Goal: Task Accomplishment & Management: Manage account settings

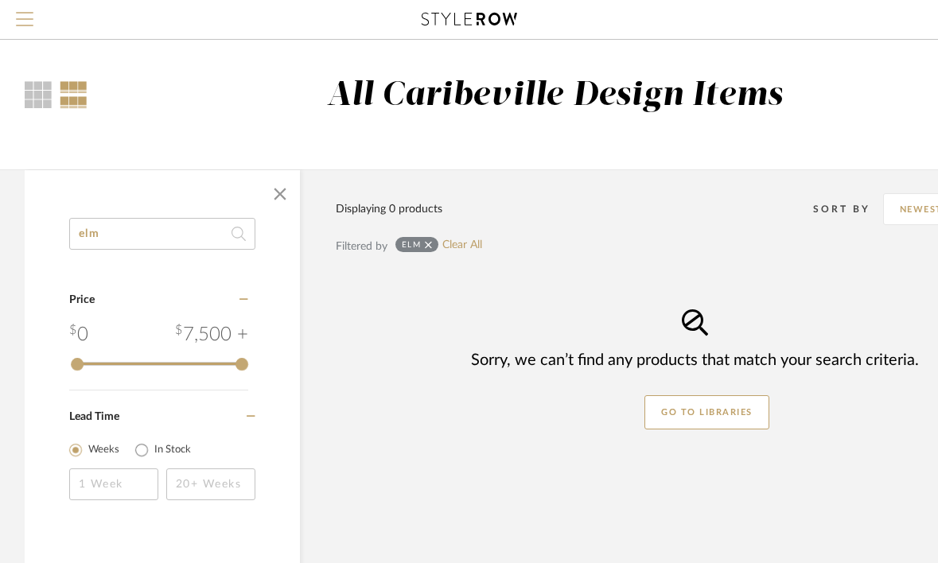
click at [24, 12] on span "Menu" at bounding box center [24, 13] width 17 height 2
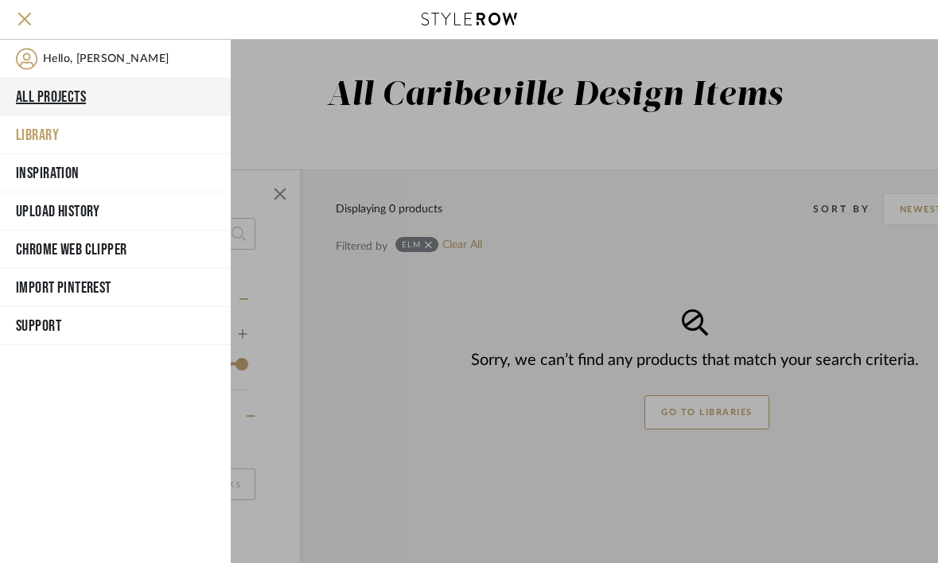
click at [115, 103] on button "All Projects" at bounding box center [115, 97] width 231 height 38
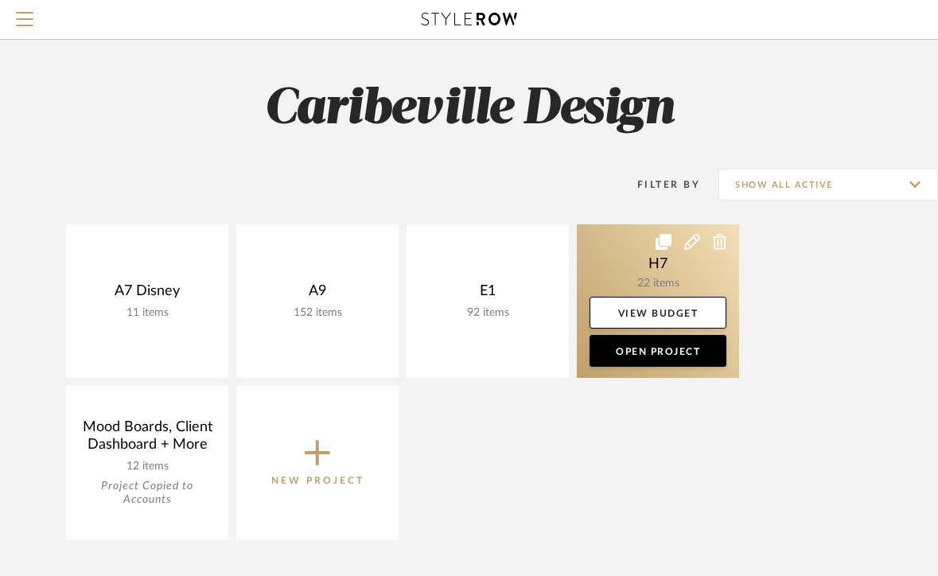
click at [647, 288] on link at bounding box center [658, 301] width 162 height 154
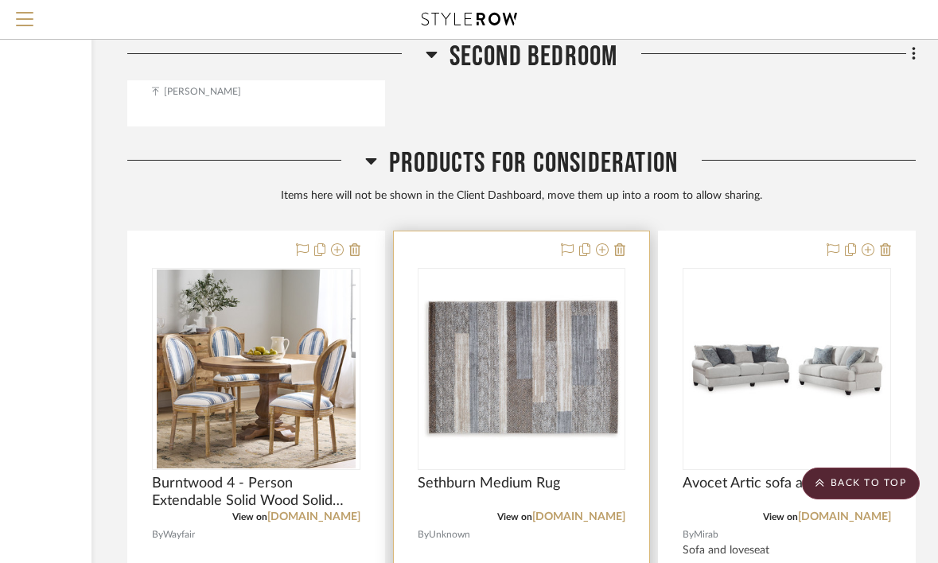
scroll to position [5507, 208]
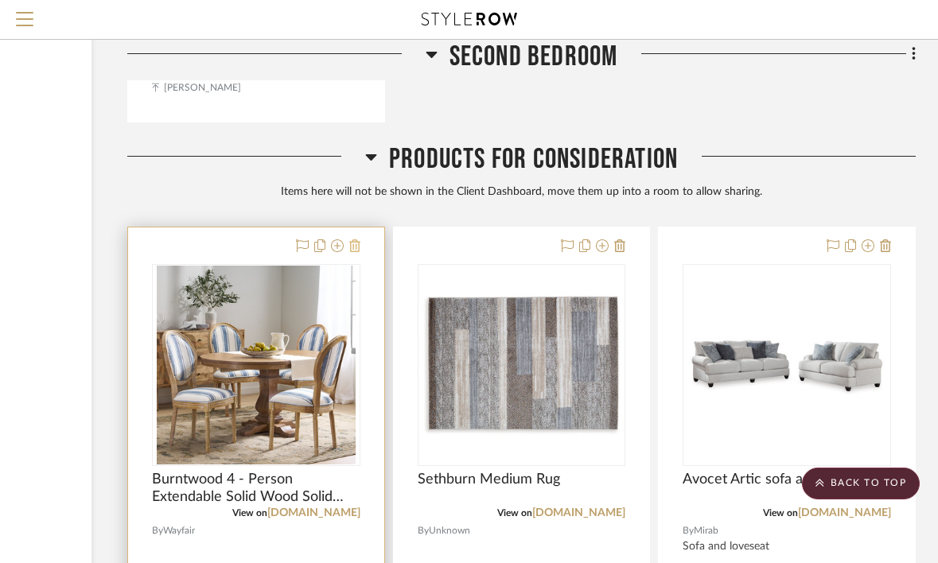
click at [354, 239] on icon at bounding box center [354, 245] width 11 height 13
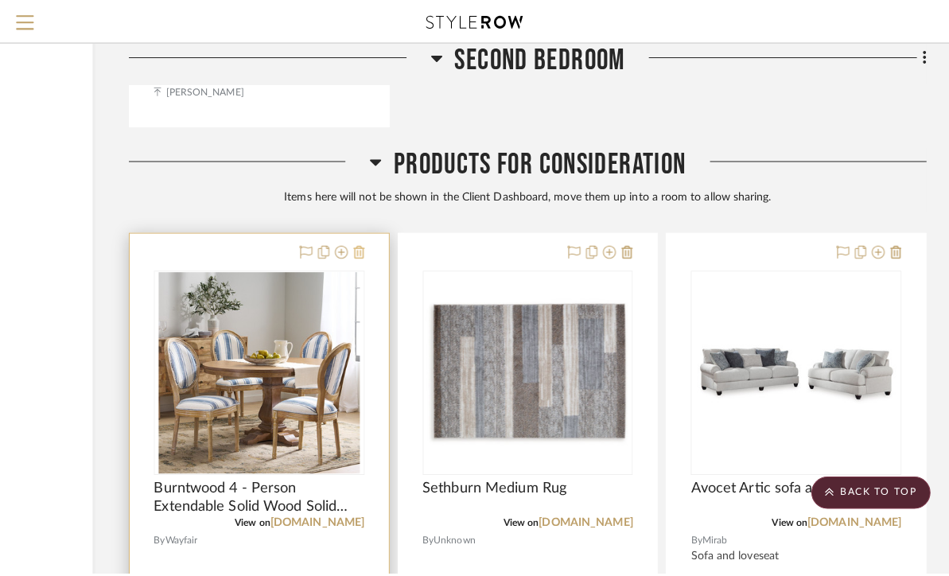
scroll to position [0, 0]
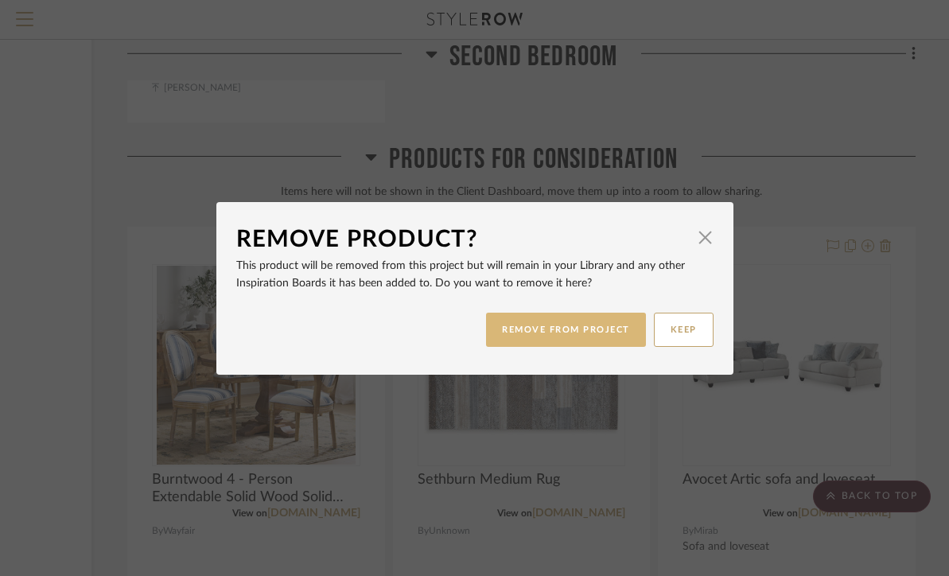
click at [511, 327] on button "REMOVE FROM PROJECT" at bounding box center [566, 330] width 160 height 34
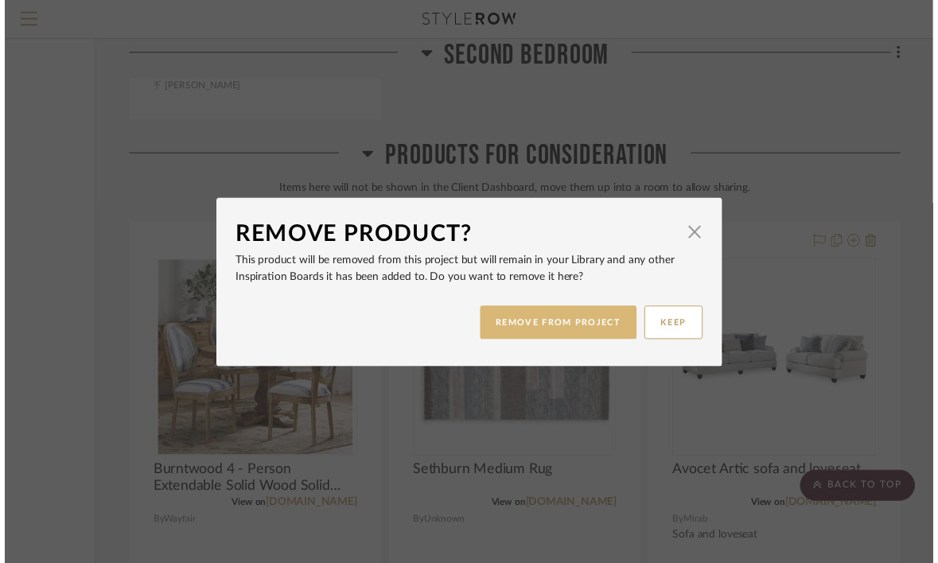
scroll to position [5507, 208]
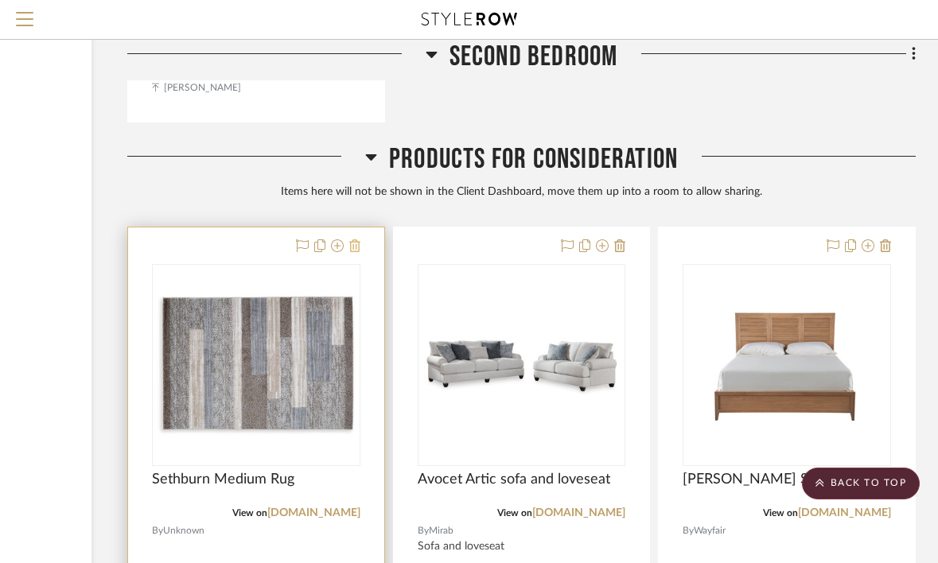
click at [356, 239] on icon at bounding box center [354, 245] width 11 height 13
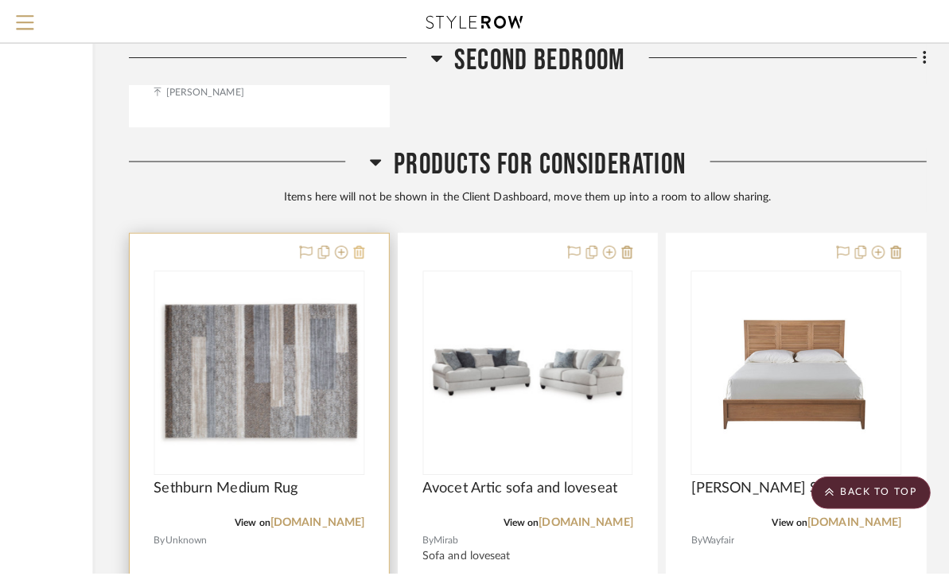
scroll to position [0, 0]
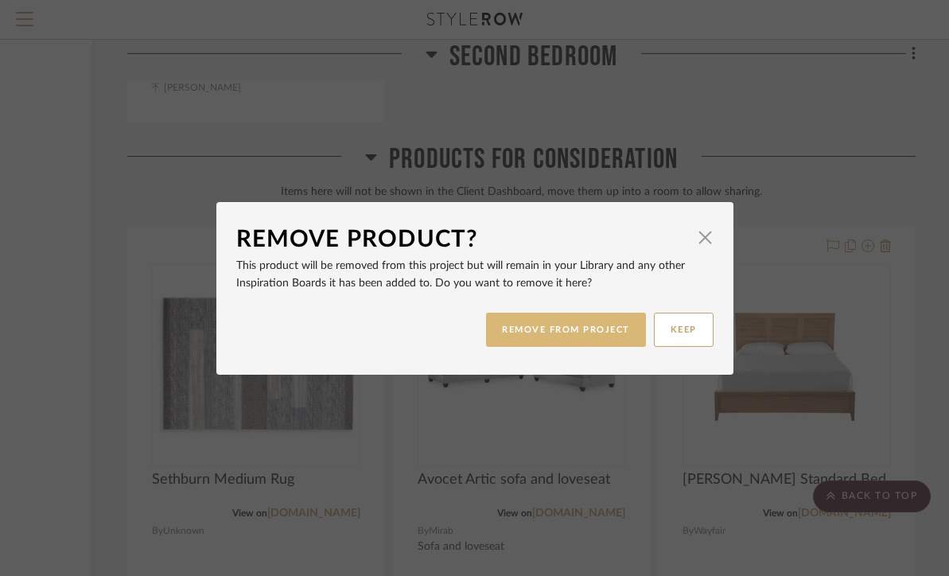
click at [523, 329] on button "REMOVE FROM PROJECT" at bounding box center [566, 330] width 160 height 34
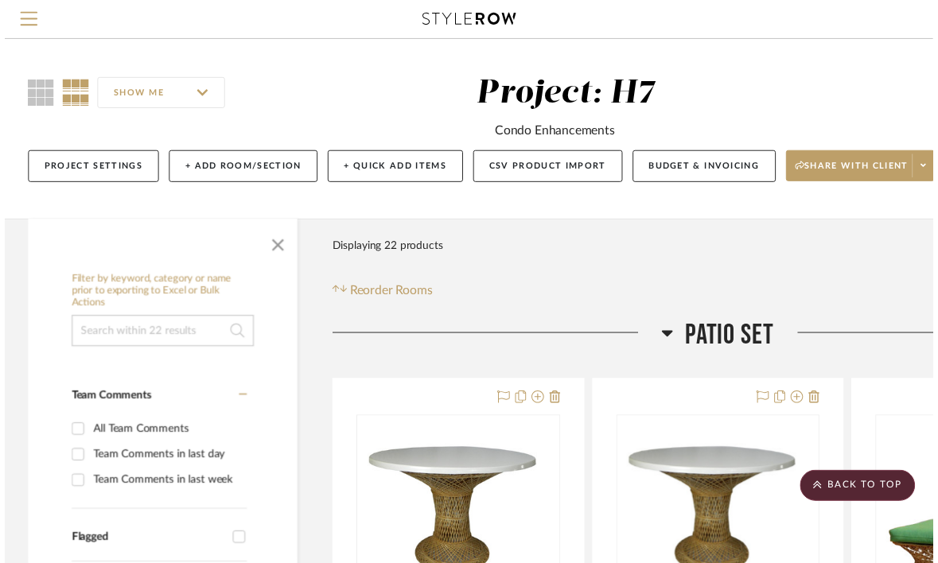
scroll to position [5507, 208]
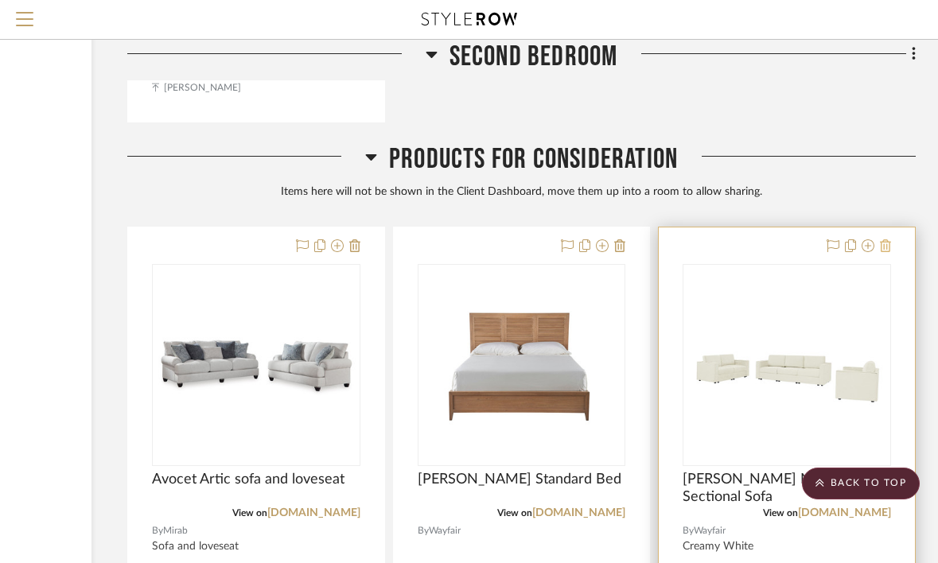
click at [886, 243] on icon at bounding box center [885, 245] width 11 height 13
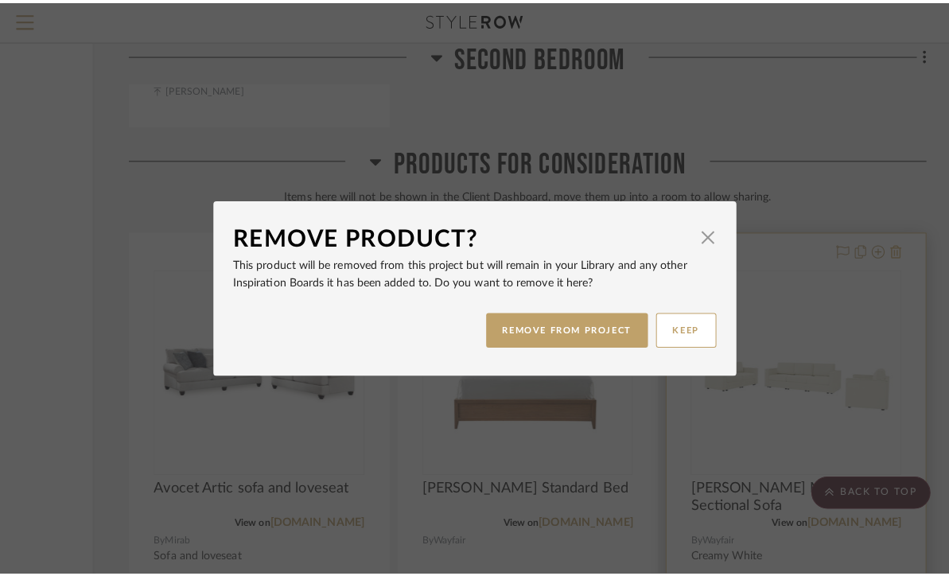
scroll to position [0, 0]
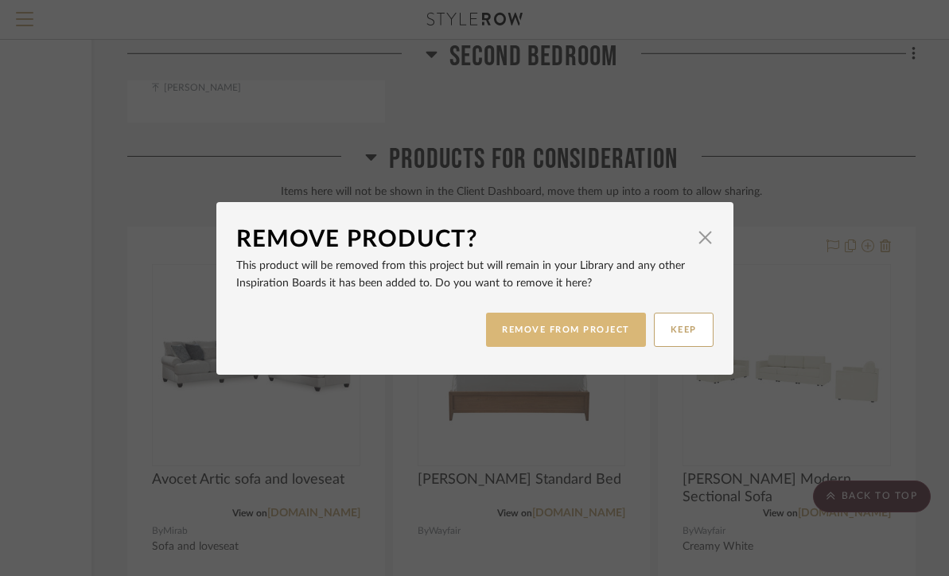
click at [590, 323] on button "REMOVE FROM PROJECT" at bounding box center [566, 330] width 160 height 34
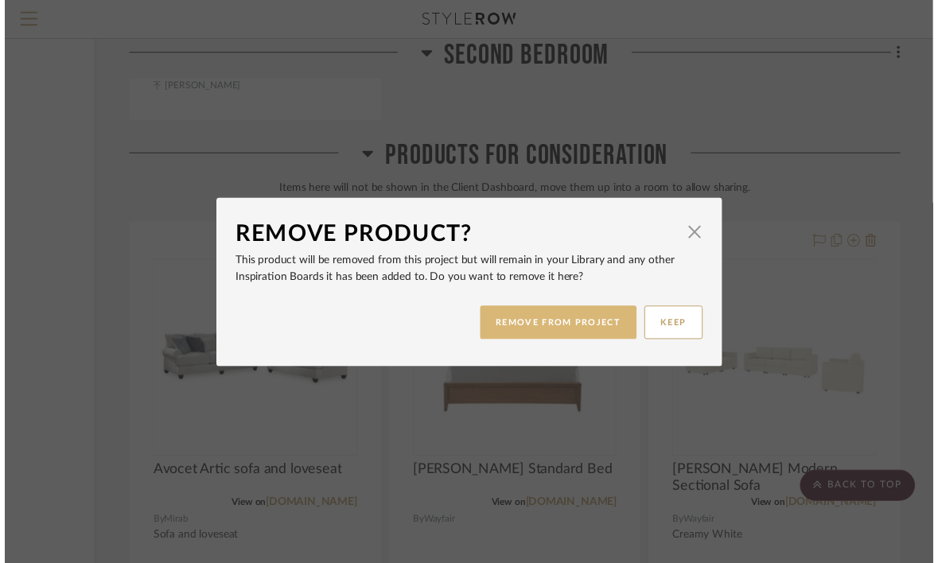
scroll to position [5507, 208]
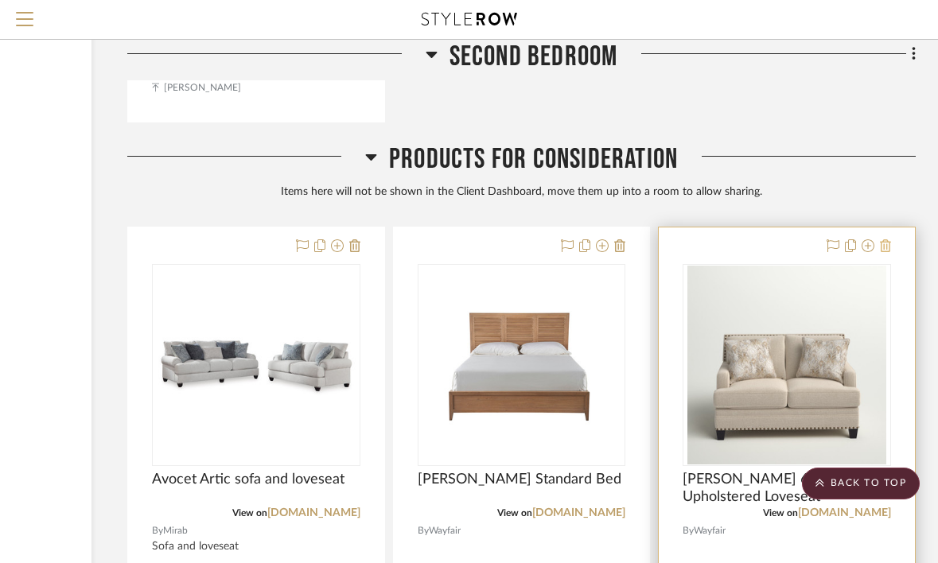
click at [885, 239] on icon at bounding box center [885, 245] width 11 height 13
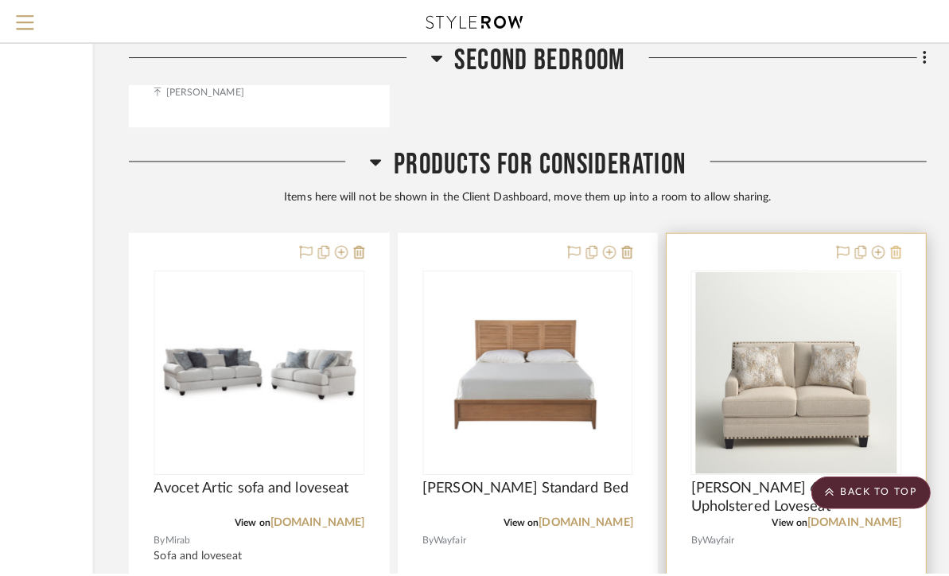
scroll to position [0, 0]
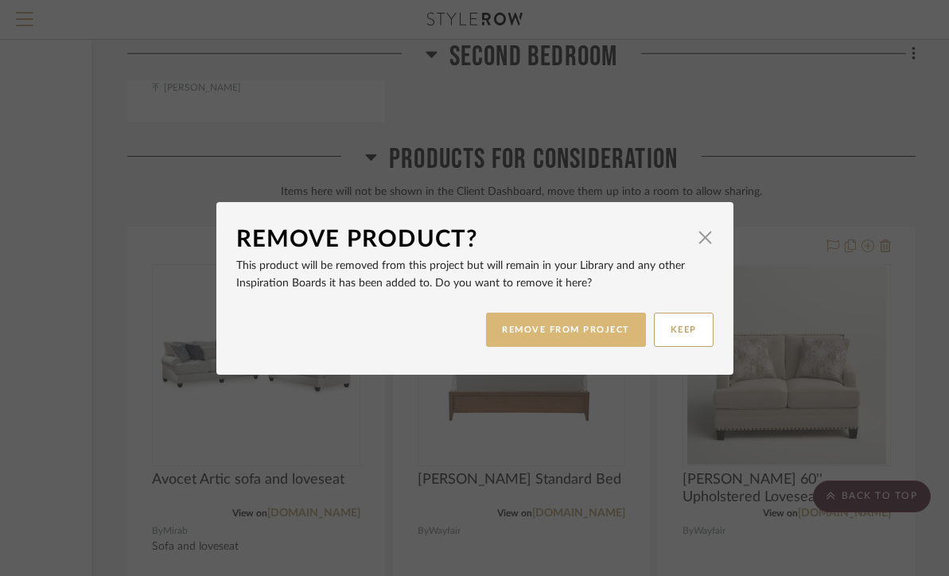
click at [617, 331] on button "REMOVE FROM PROJECT" at bounding box center [566, 330] width 160 height 34
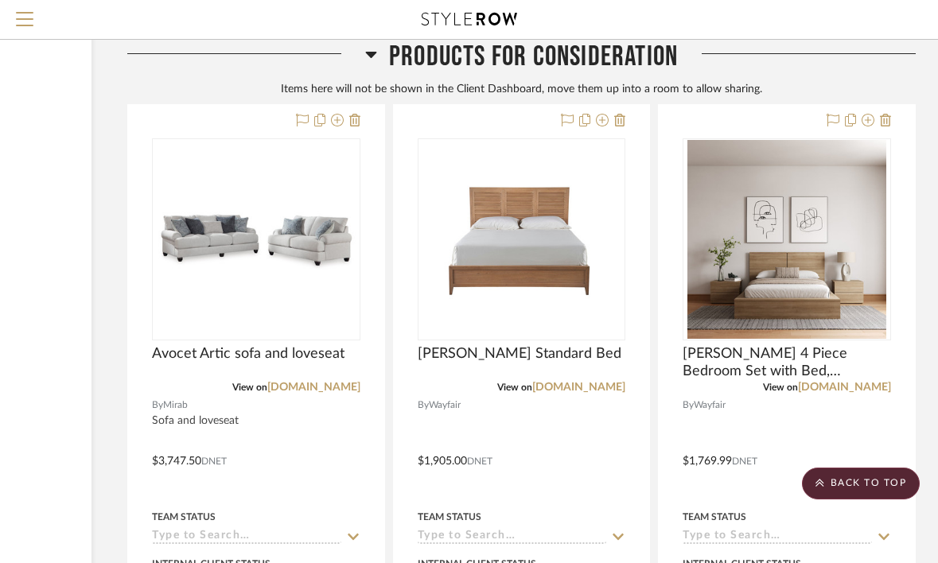
scroll to position [5628, 208]
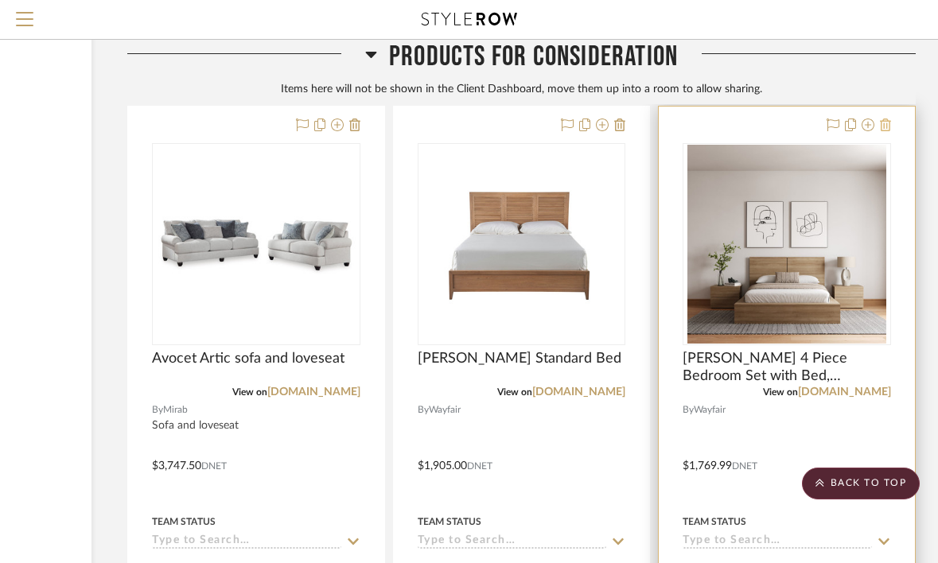
click at [881, 125] on fa-icon at bounding box center [885, 125] width 11 height 13
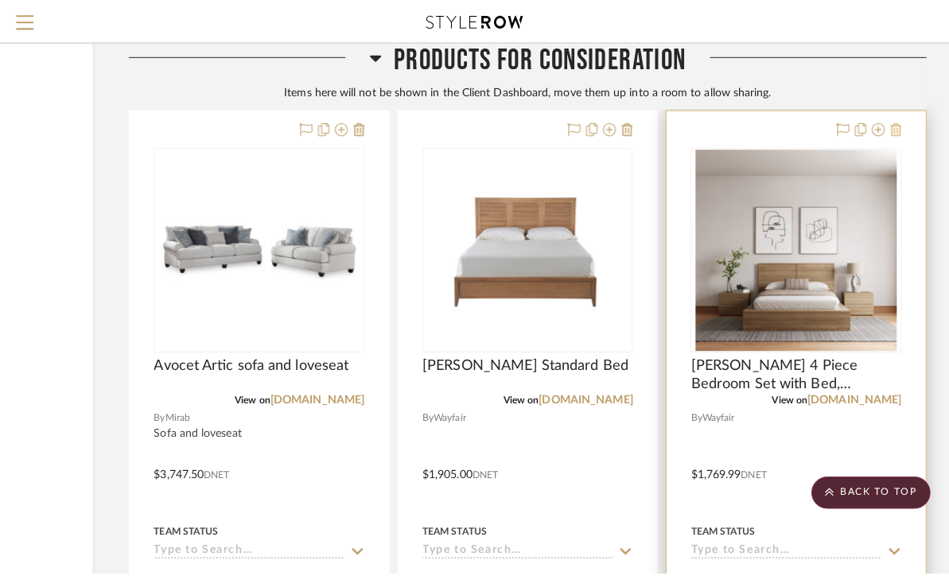
scroll to position [0, 0]
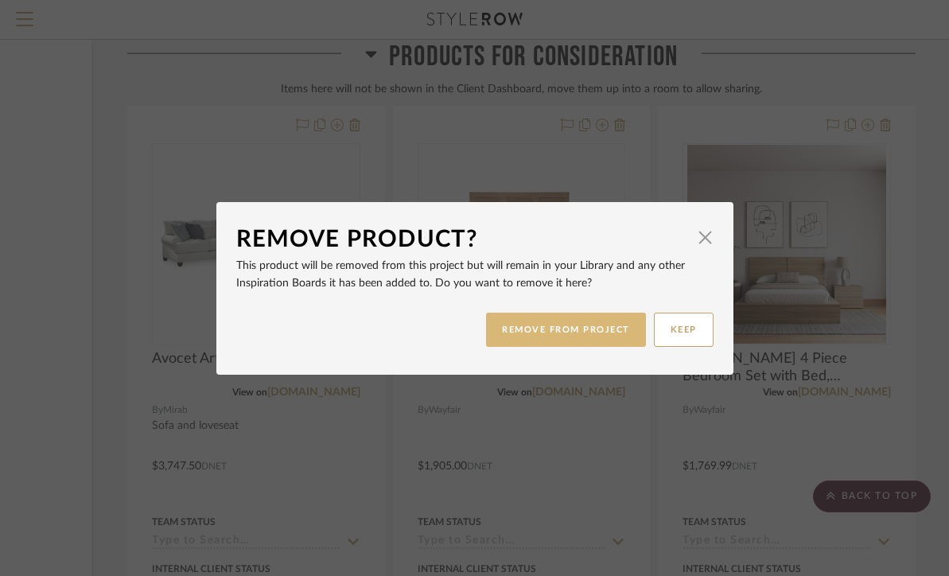
click at [560, 336] on button "REMOVE FROM PROJECT" at bounding box center [566, 330] width 160 height 34
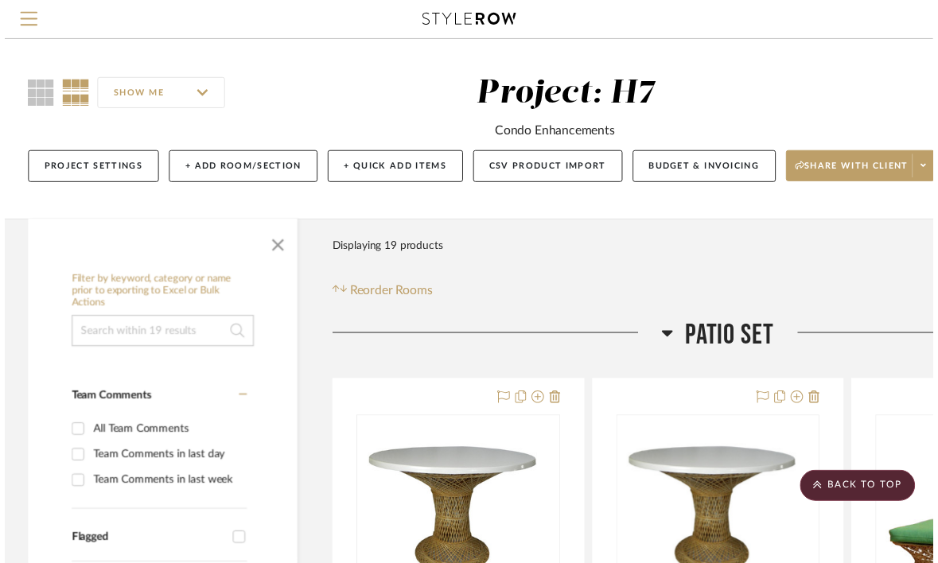
scroll to position [5628, 208]
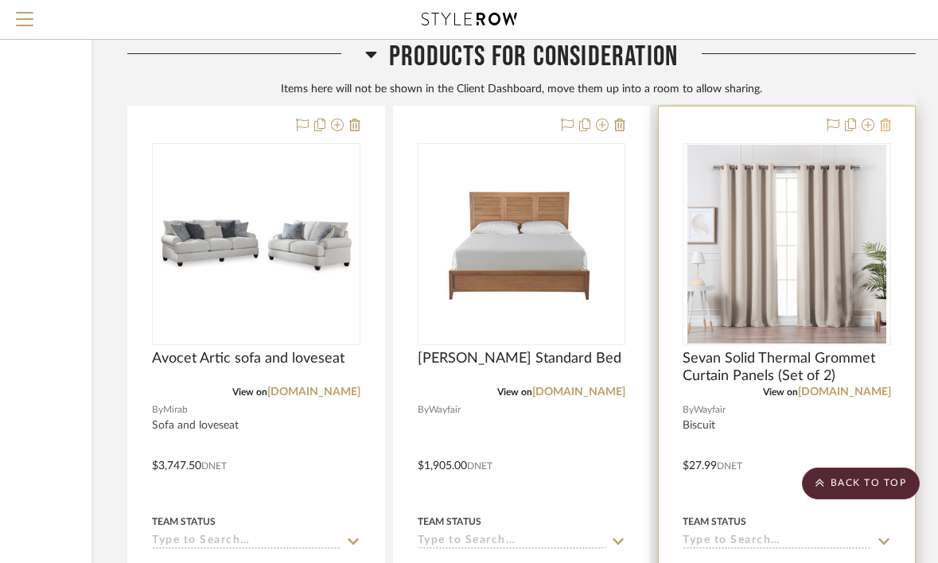
click at [881, 119] on icon at bounding box center [885, 125] width 11 height 13
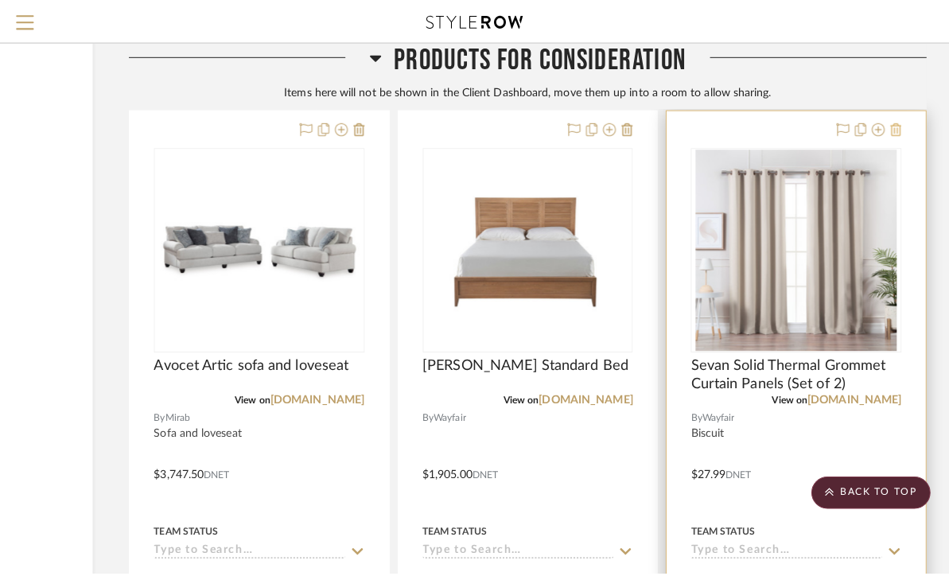
scroll to position [0, 0]
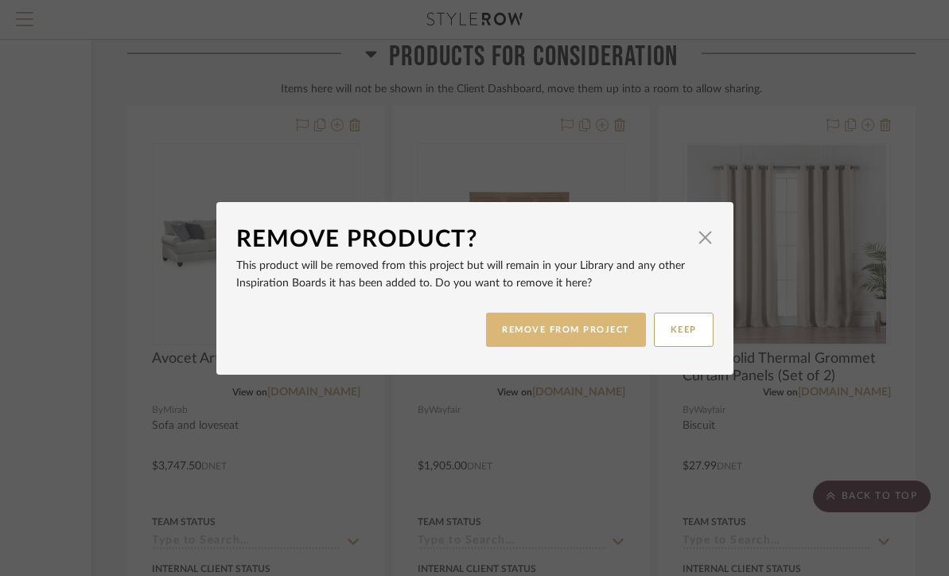
click at [586, 325] on button "REMOVE FROM PROJECT" at bounding box center [566, 330] width 160 height 34
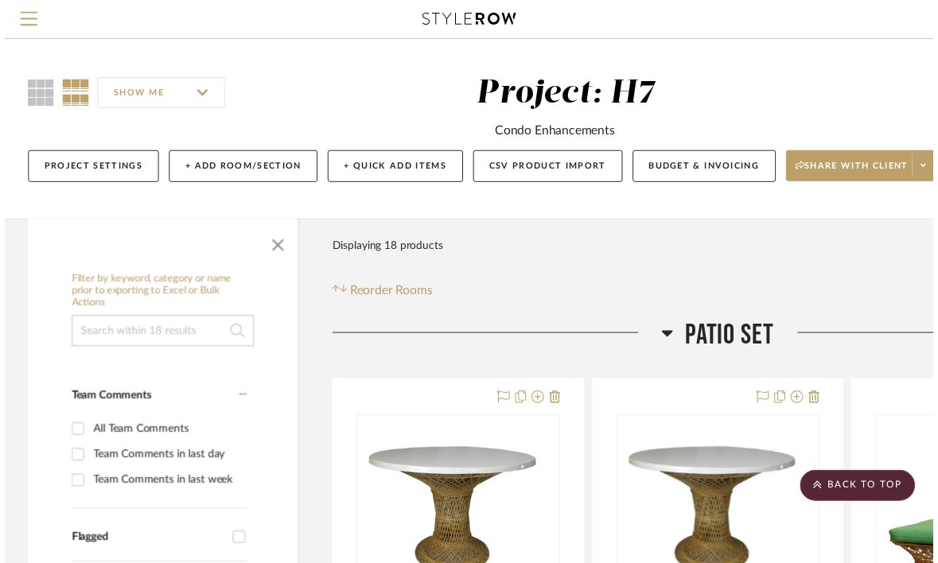
scroll to position [5628, 208]
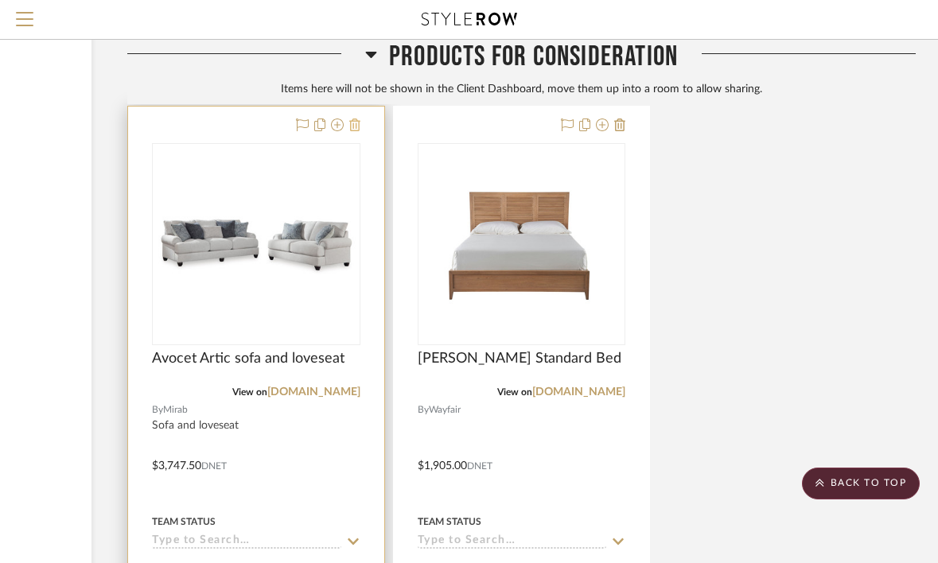
click at [358, 119] on icon at bounding box center [354, 125] width 11 height 13
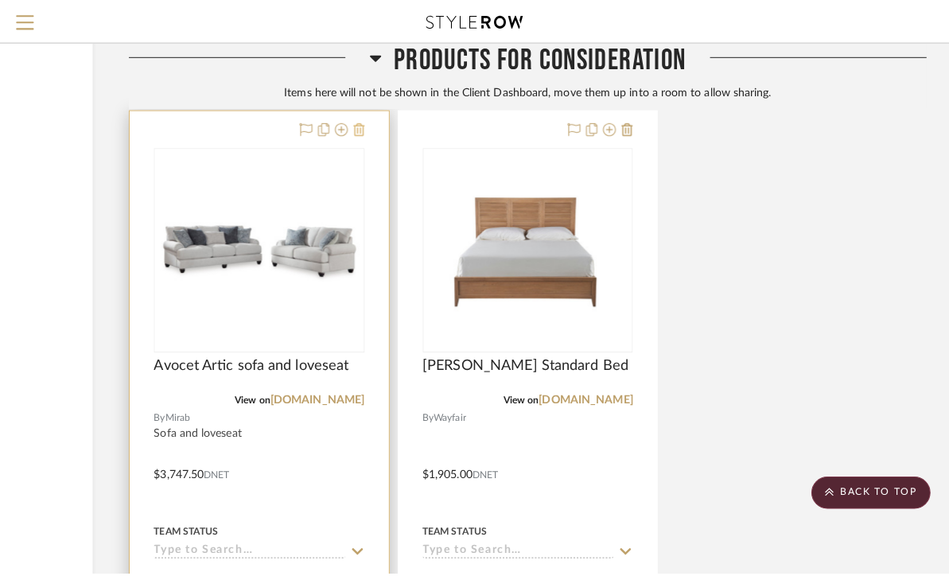
scroll to position [0, 0]
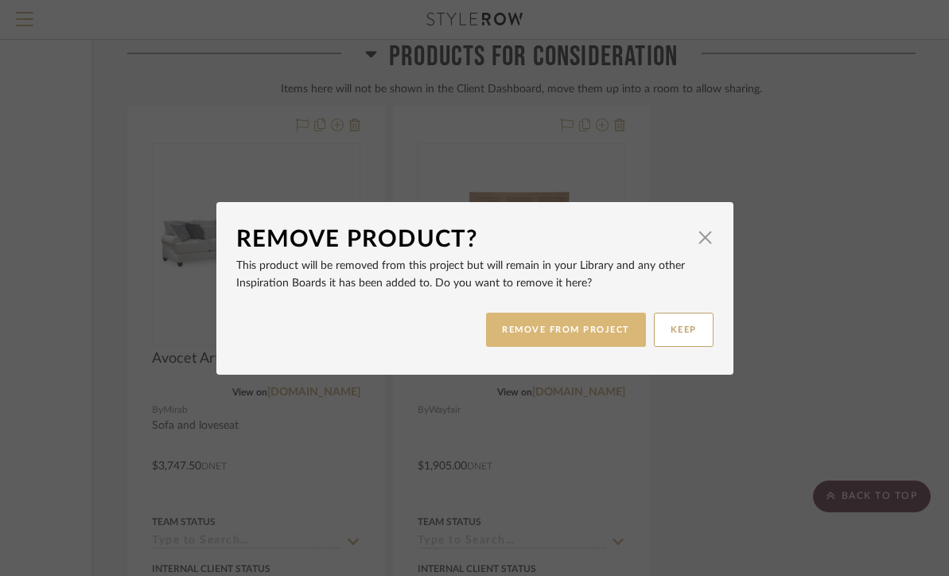
click at [545, 330] on button "REMOVE FROM PROJECT" at bounding box center [566, 330] width 160 height 34
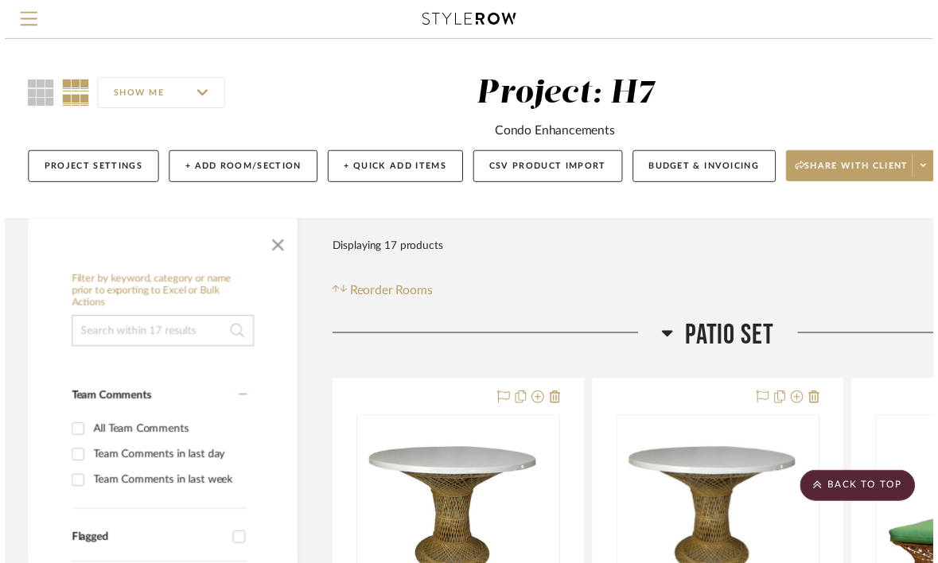
scroll to position [5628, 208]
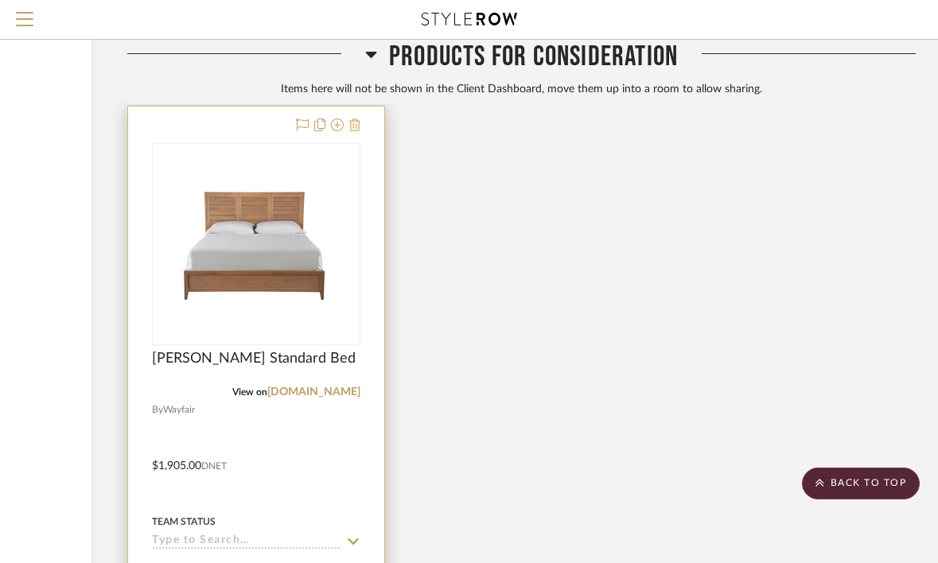
click at [357, 123] on icon at bounding box center [354, 125] width 11 height 13
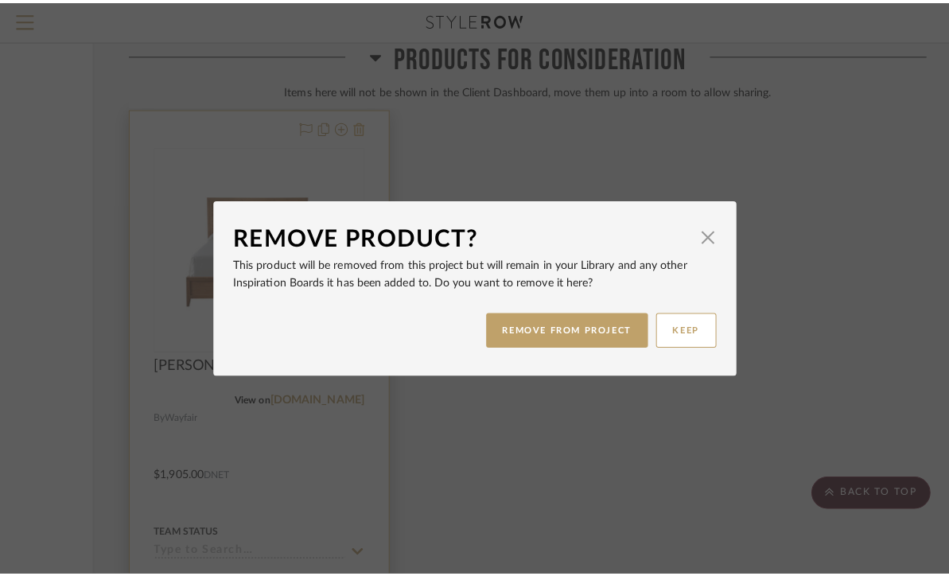
scroll to position [0, 0]
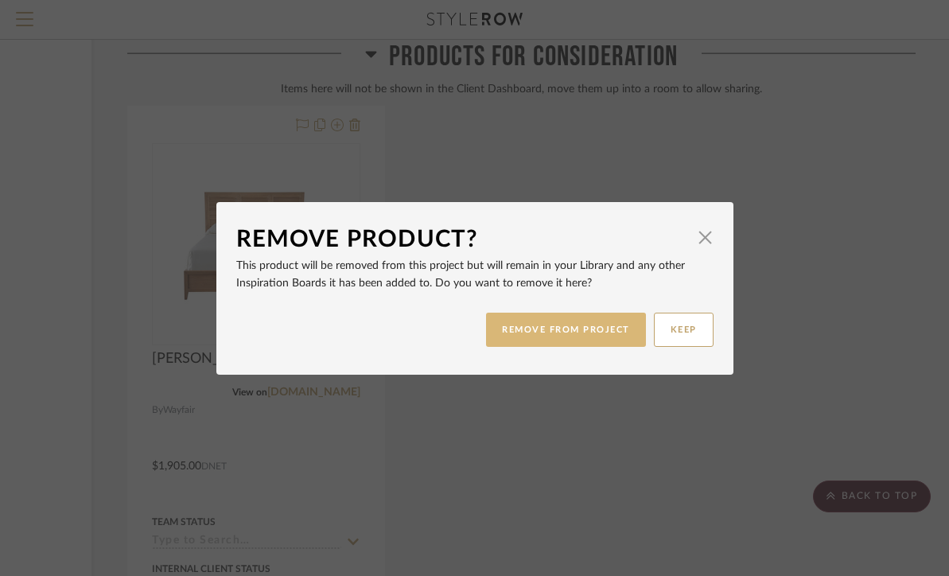
click at [515, 332] on button "REMOVE FROM PROJECT" at bounding box center [566, 330] width 160 height 34
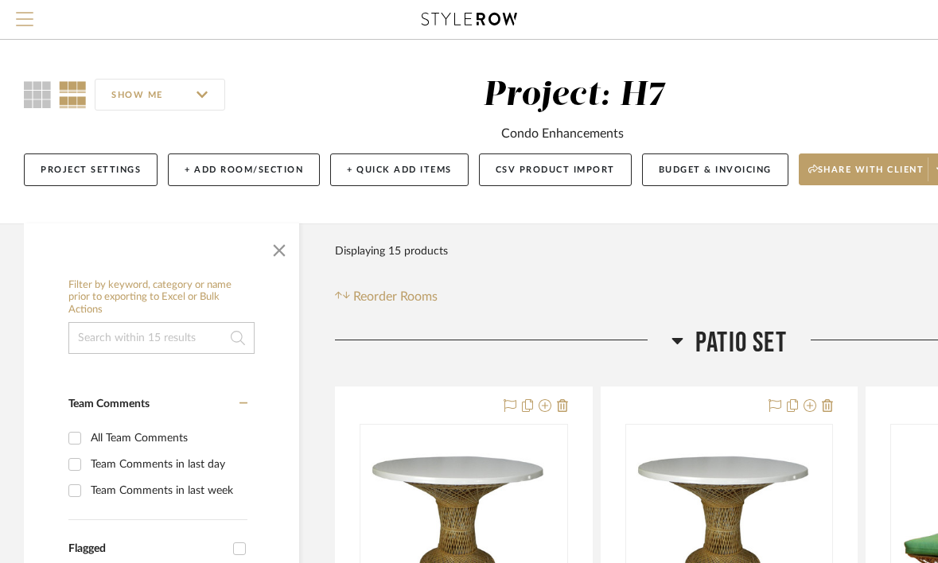
click at [29, 26] on span "Menu" at bounding box center [24, 24] width 17 height 24
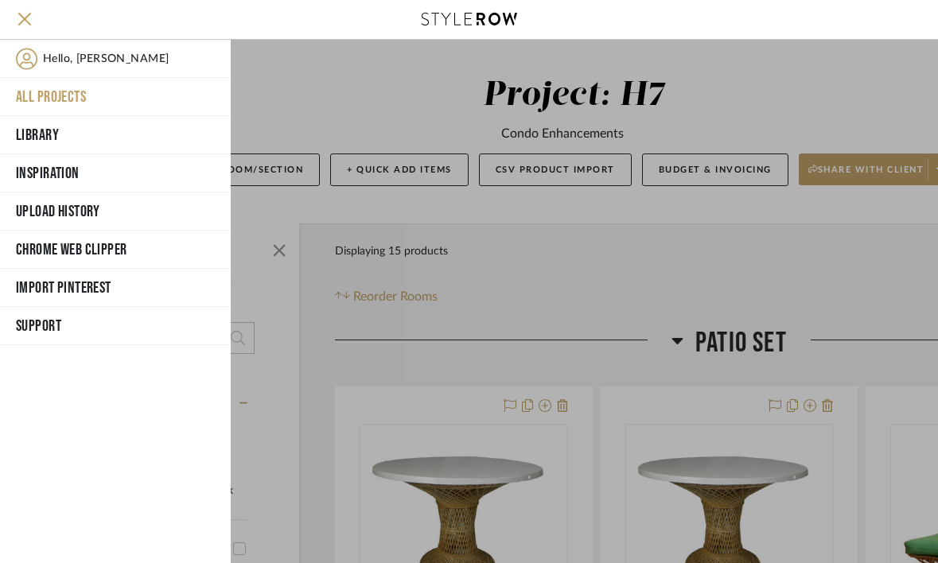
click at [48, 99] on button "All Projects" at bounding box center [115, 97] width 231 height 38
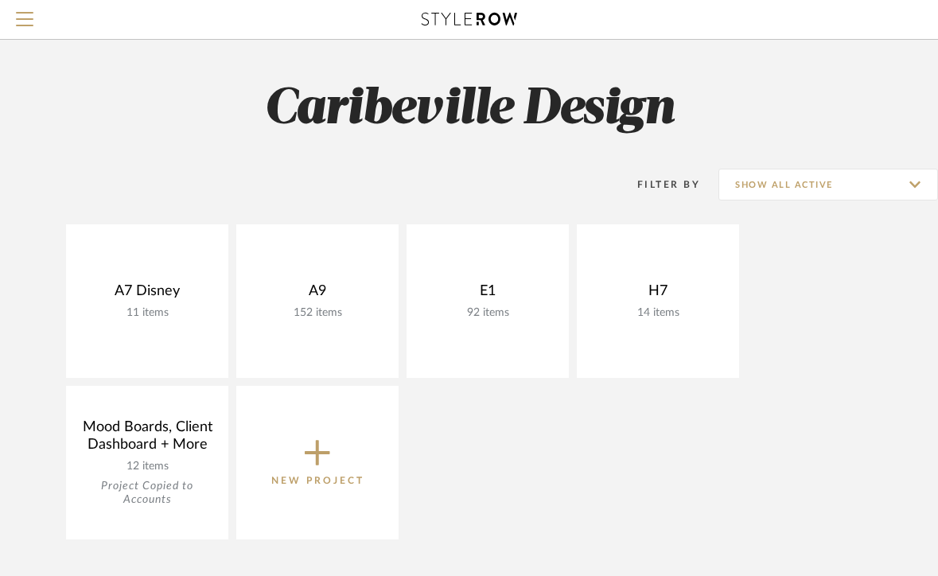
click at [309, 445] on icon at bounding box center [317, 452] width 25 height 33
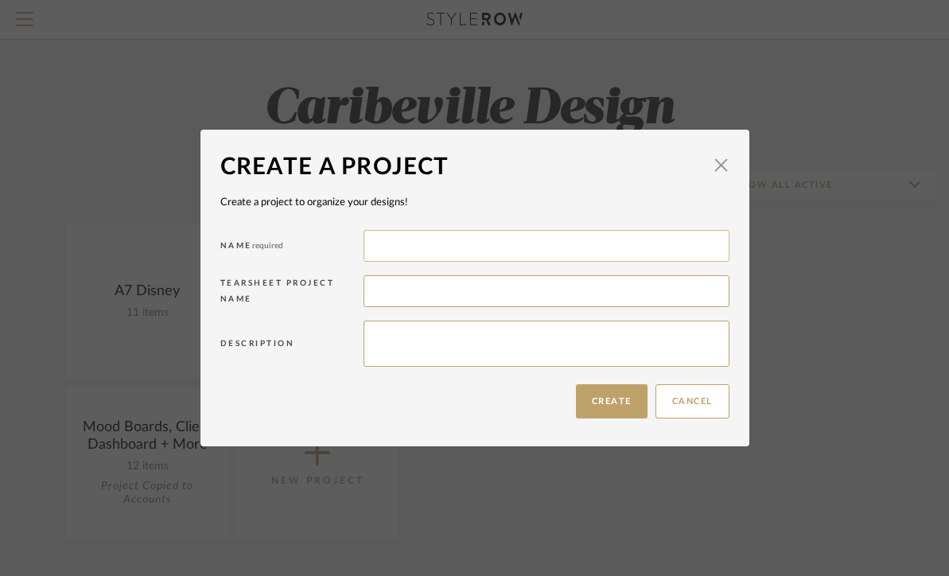
click at [445, 255] on input at bounding box center [547, 246] width 366 height 32
type input "G4"
click at [604, 405] on button "Create" at bounding box center [612, 401] width 72 height 34
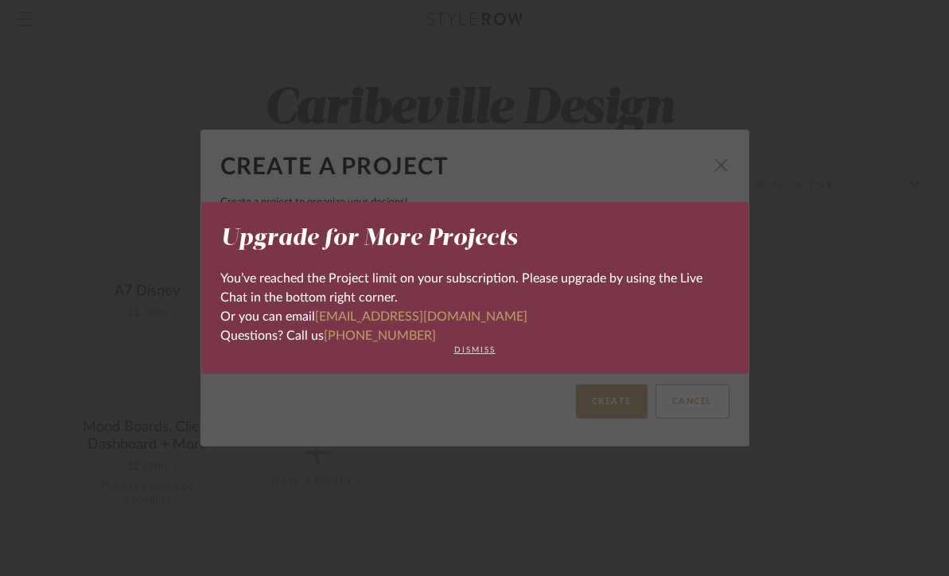
click at [473, 353] on button "dismiss" at bounding box center [474, 350] width 509 height 10
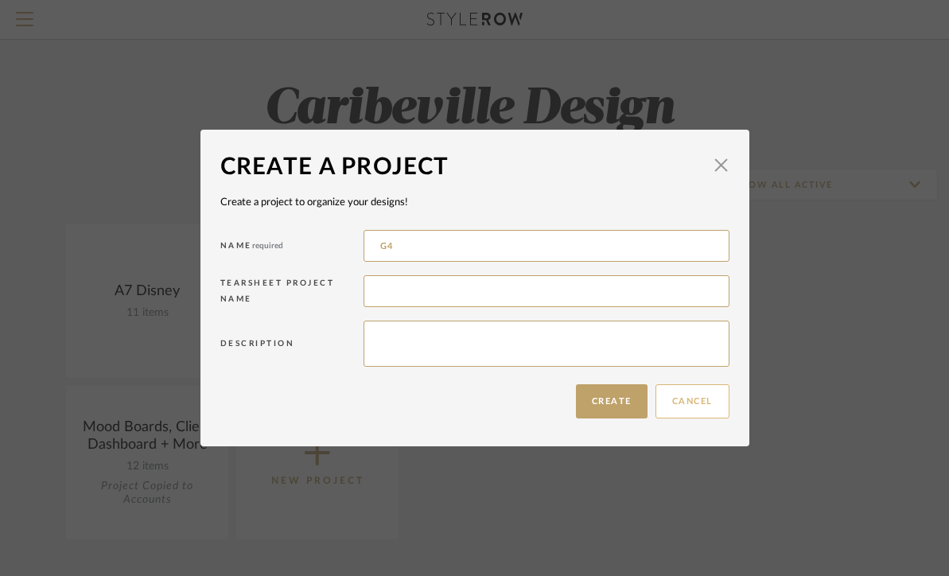
click at [679, 410] on button "Cancel" at bounding box center [692, 401] width 74 height 34
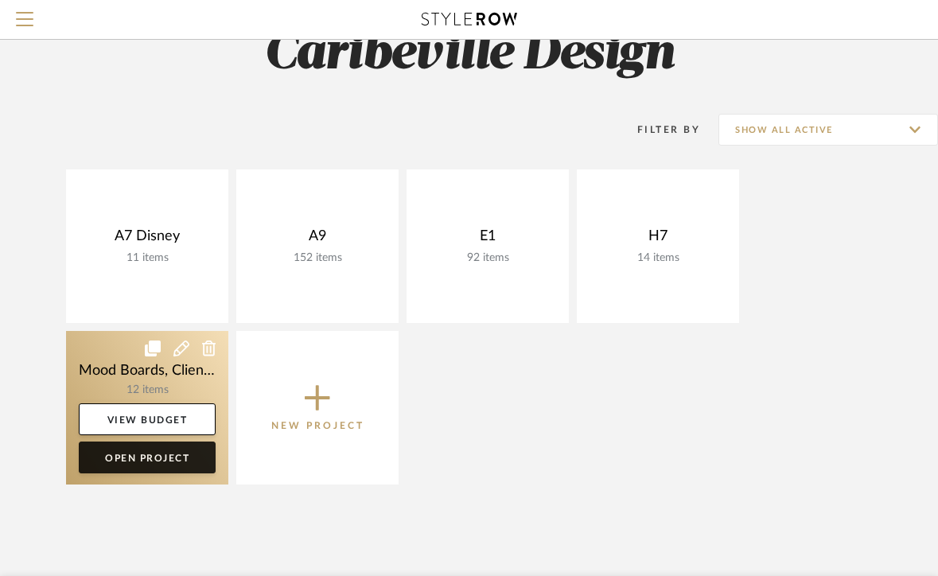
scroll to position [57, 0]
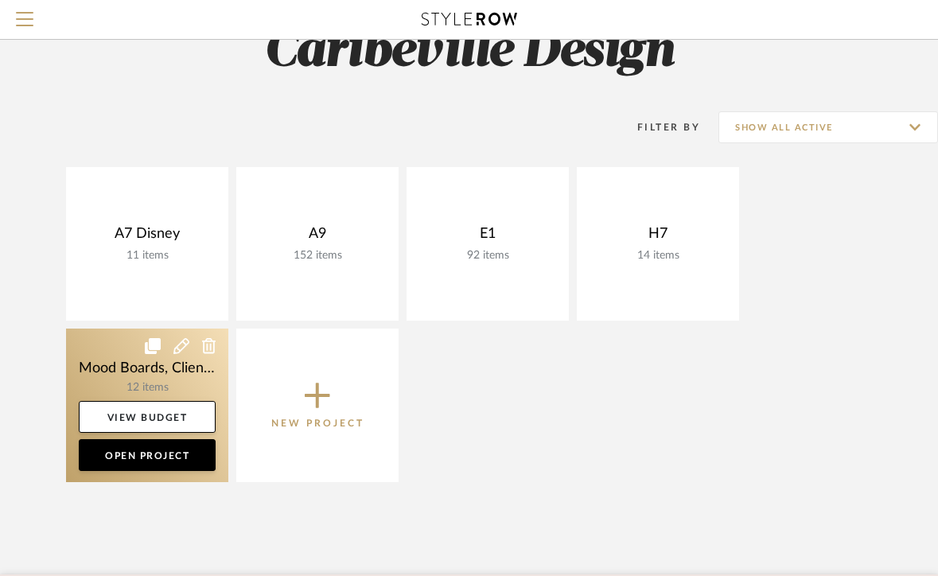
click at [183, 379] on link at bounding box center [147, 406] width 162 height 154
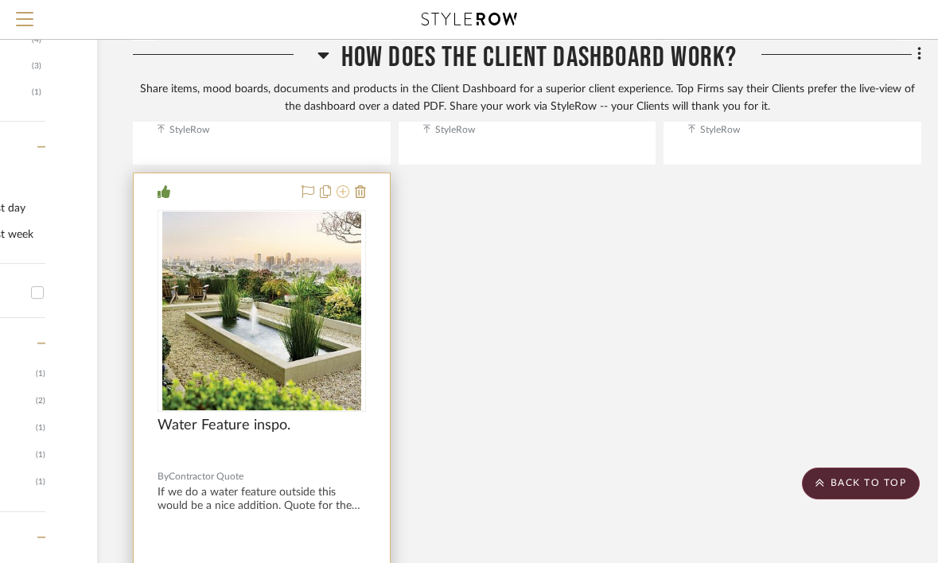
scroll to position [1028, 202]
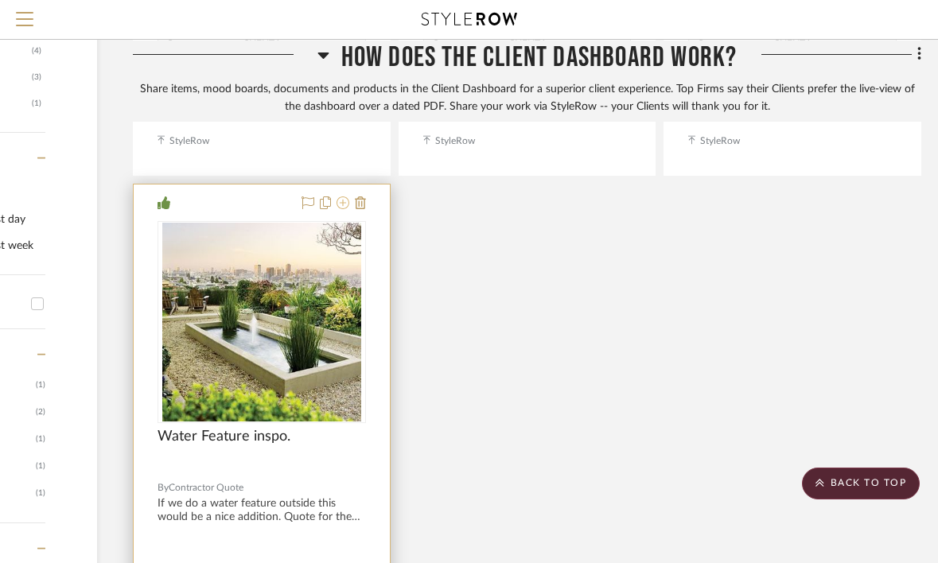
click at [344, 201] on icon at bounding box center [342, 202] width 13 height 13
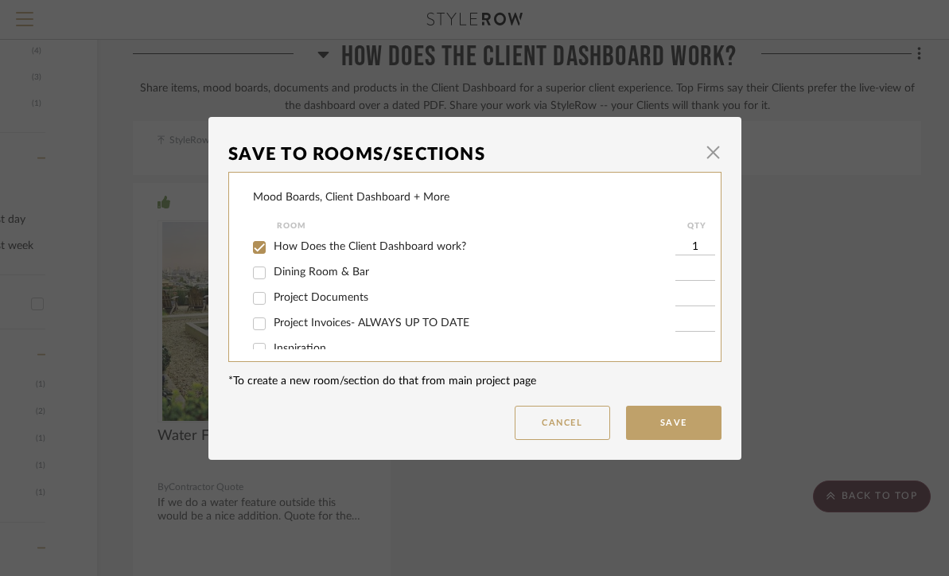
scroll to position [0, 0]
click at [540, 433] on button "Cancel" at bounding box center [562, 423] width 95 height 34
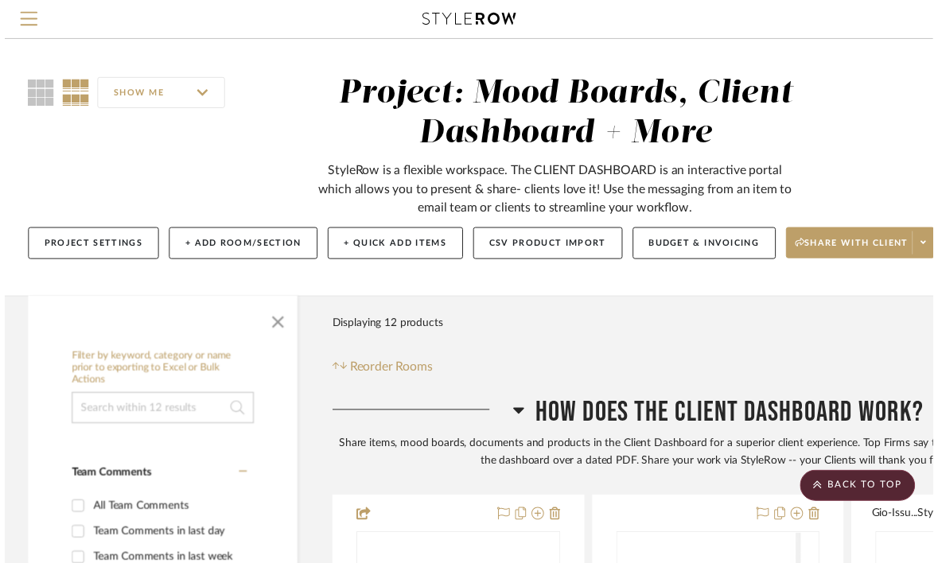
scroll to position [1028, 202]
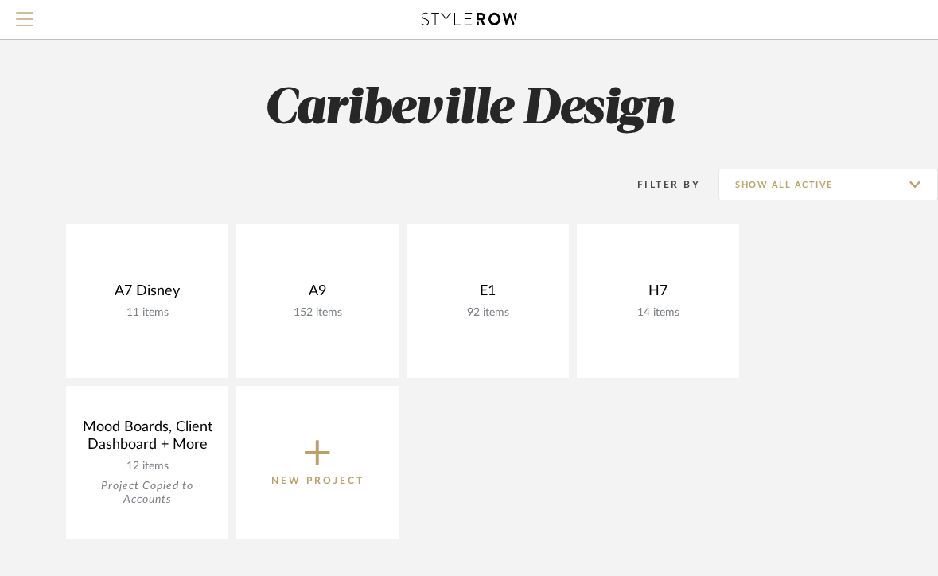
click at [23, 12] on span "Menu" at bounding box center [24, 13] width 17 height 2
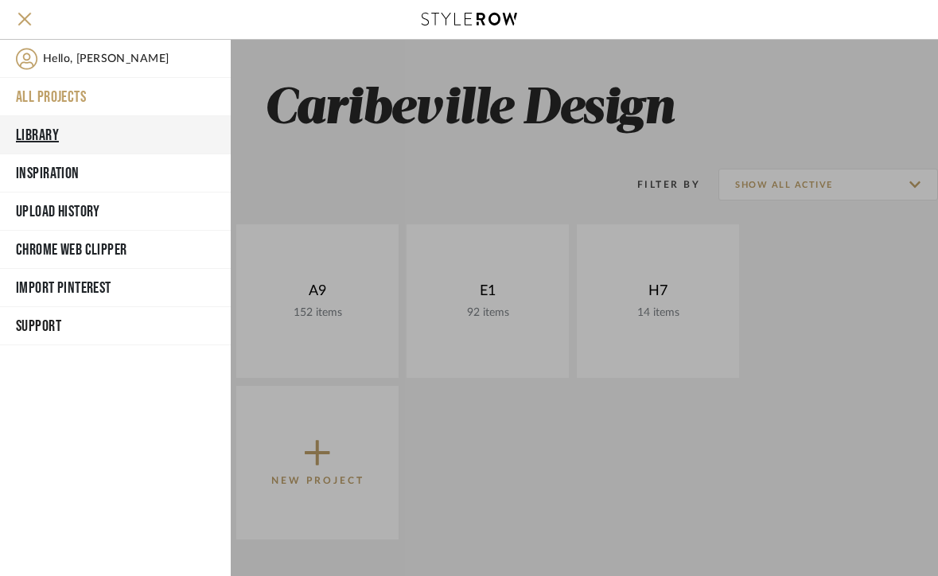
click at [60, 141] on button "Library" at bounding box center [115, 135] width 231 height 38
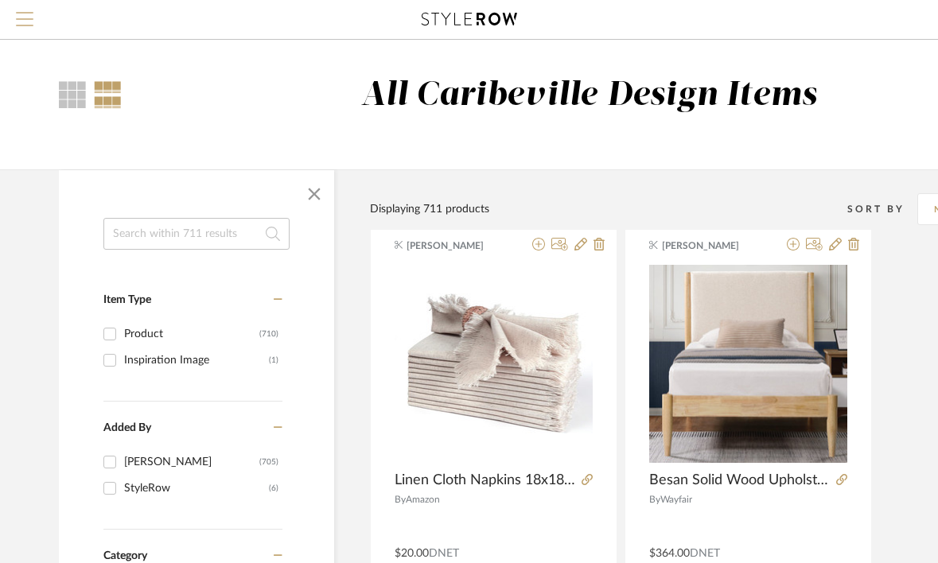
click at [26, 28] on span "Menu" at bounding box center [24, 24] width 17 height 24
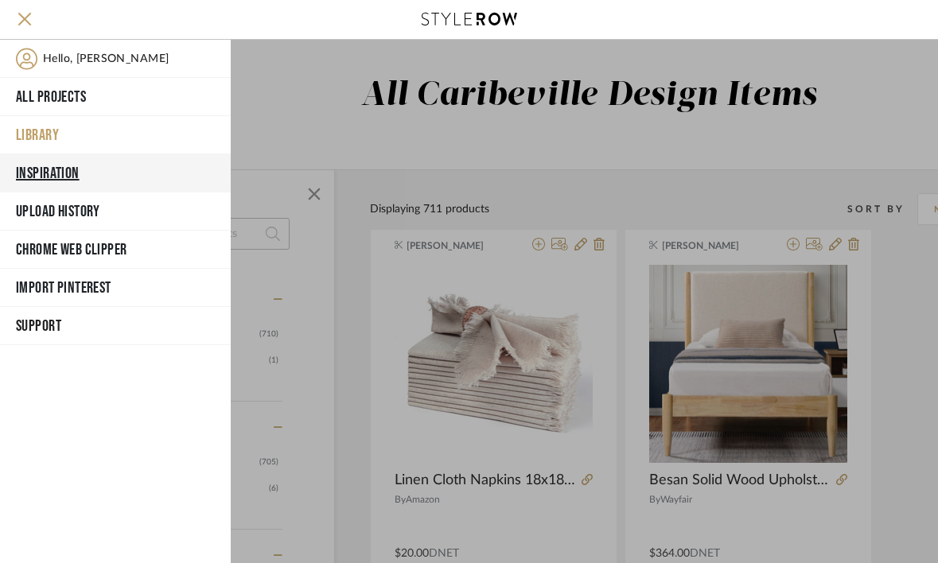
click at [54, 182] on button "Inspiration" at bounding box center [115, 173] width 231 height 38
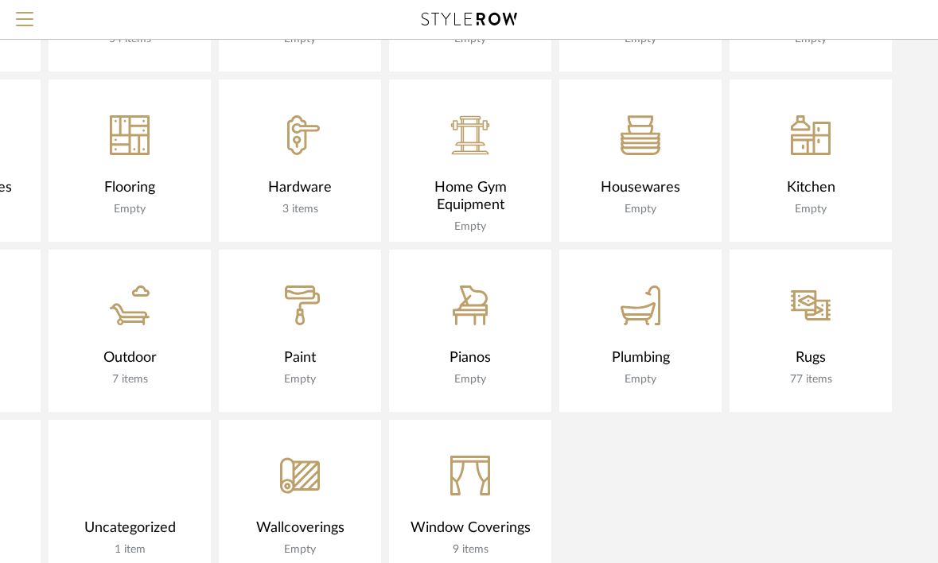
scroll to position [1305, 188]
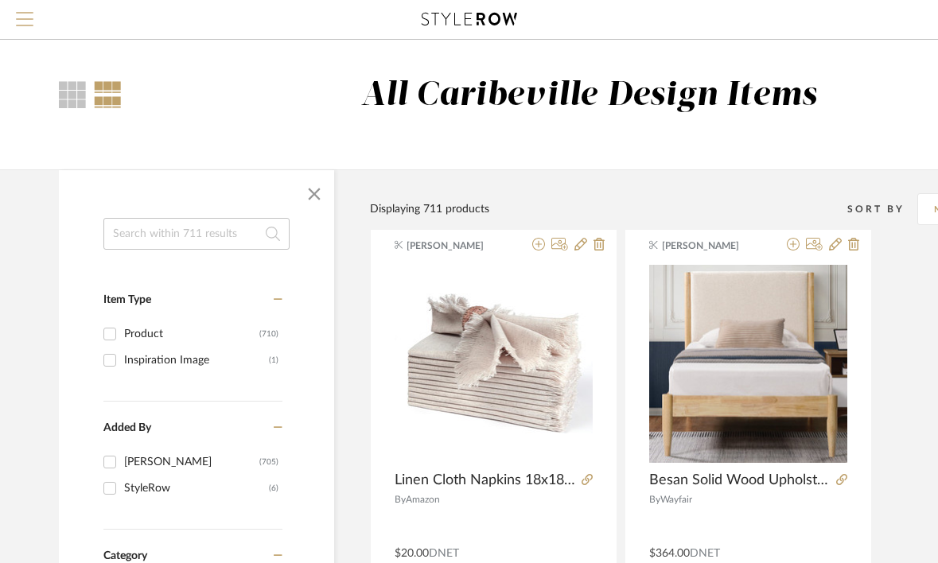
click at [29, 17] on span "Menu" at bounding box center [24, 24] width 17 height 24
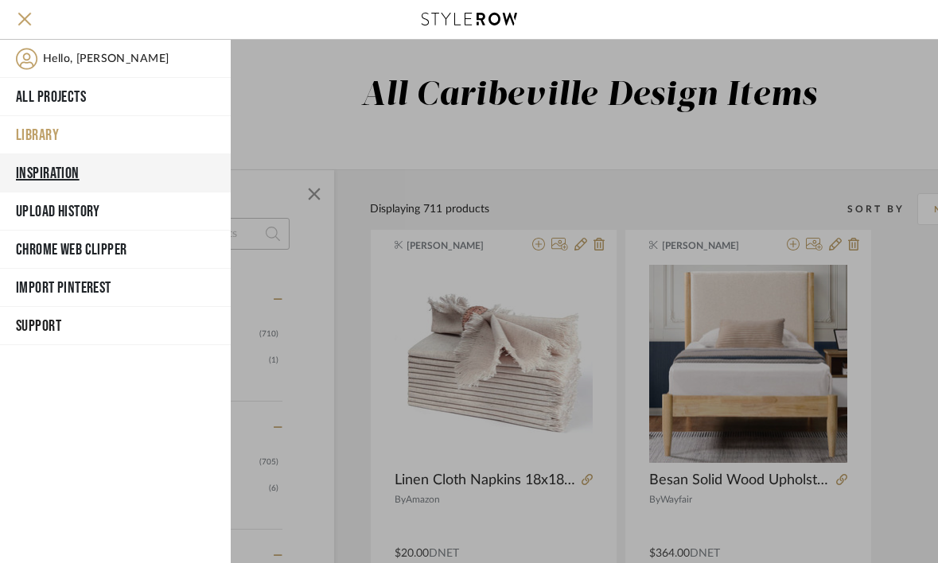
click at [57, 175] on button "Inspiration" at bounding box center [115, 173] width 231 height 38
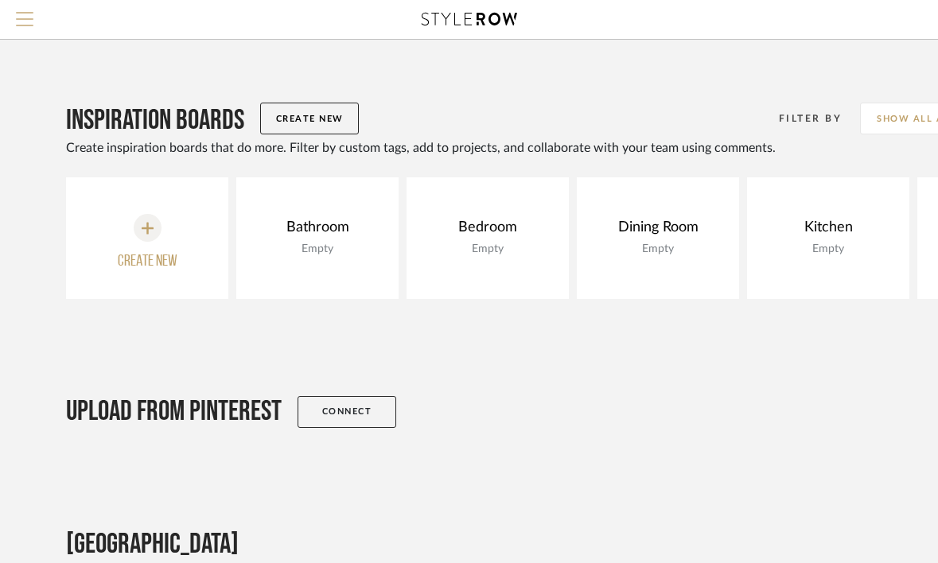
click at [22, 27] on span "Menu" at bounding box center [24, 24] width 17 height 24
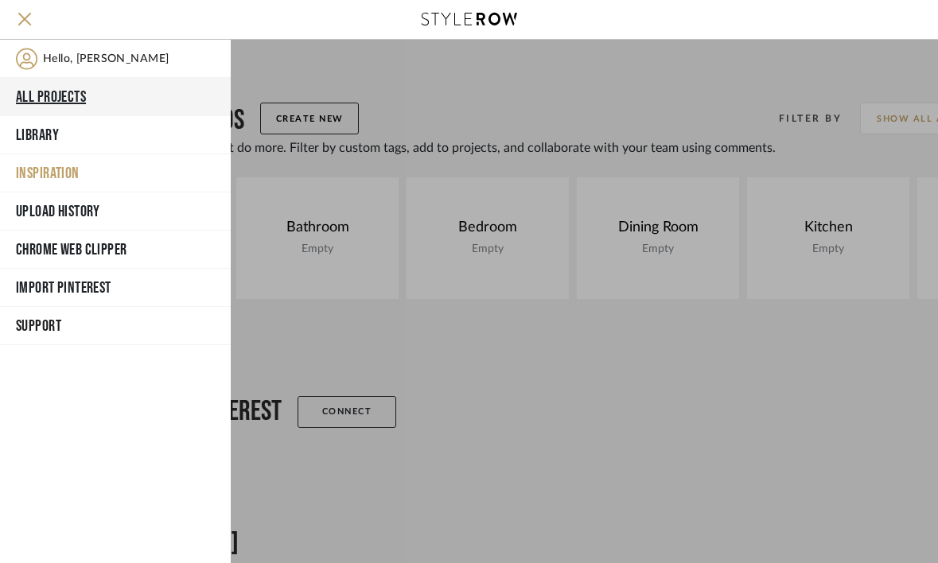
click at [34, 95] on button "All Projects" at bounding box center [115, 97] width 231 height 38
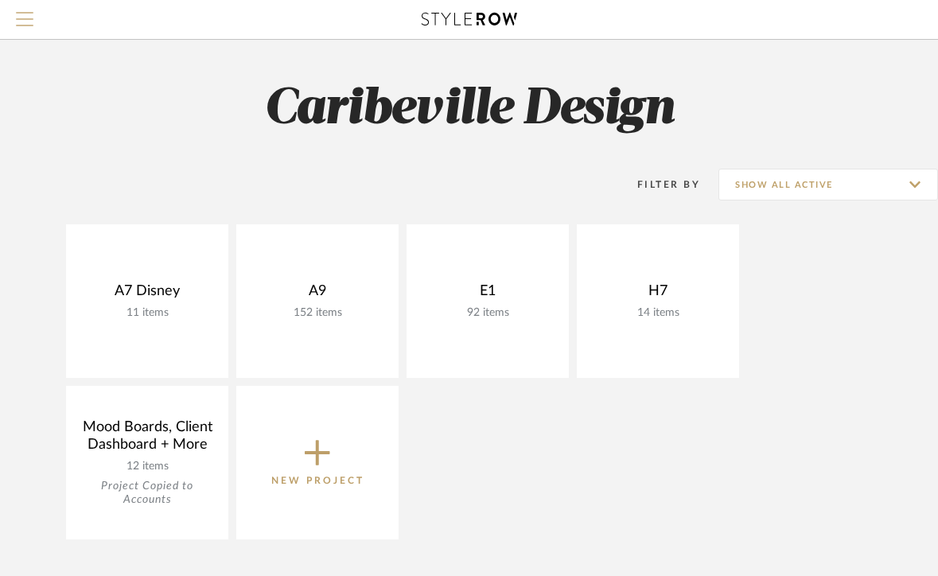
click at [28, 21] on span "Menu" at bounding box center [24, 24] width 17 height 24
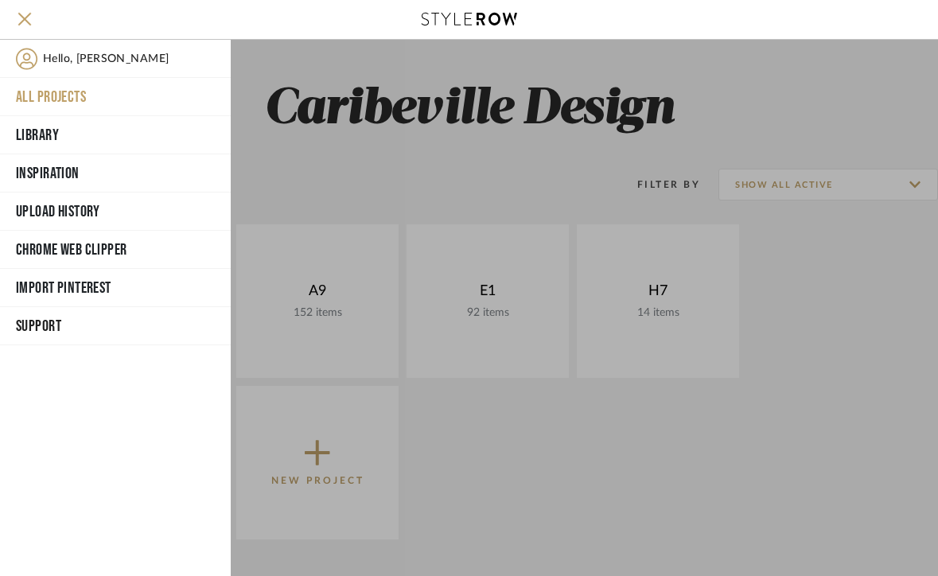
click at [432, 457] on div at bounding box center [584, 308] width 707 height 536
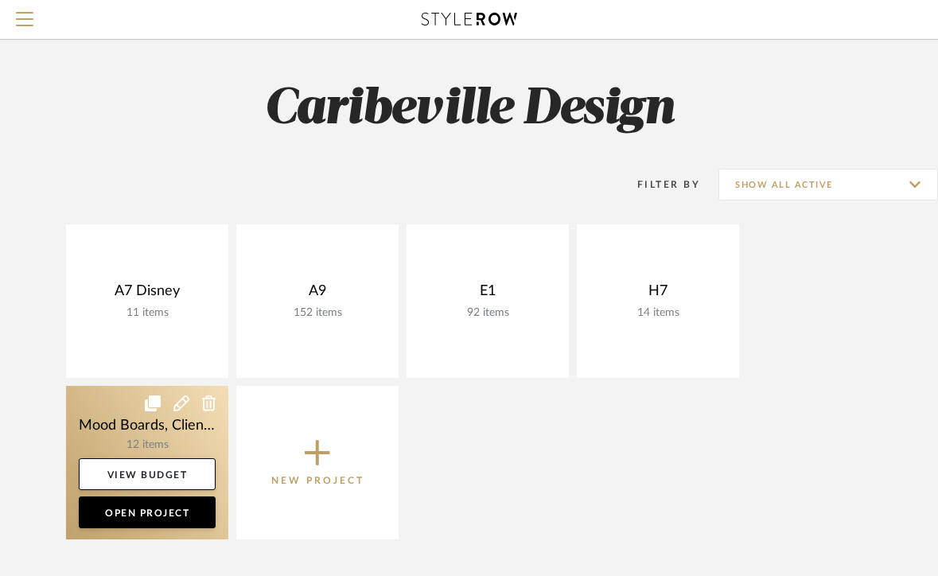
click at [208, 406] on icon at bounding box center [209, 403] width 14 height 16
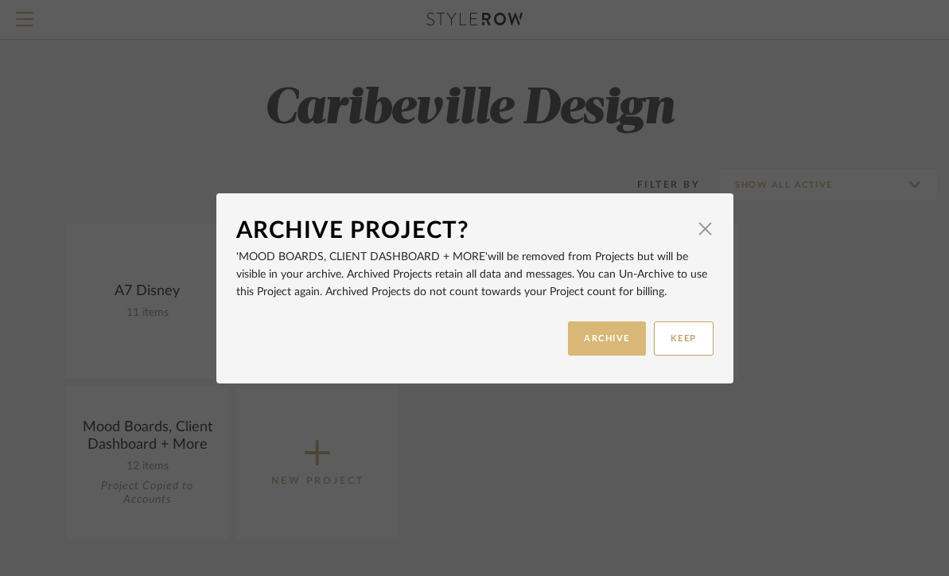
click at [593, 340] on button "ARCHIVE" at bounding box center [607, 338] width 78 height 34
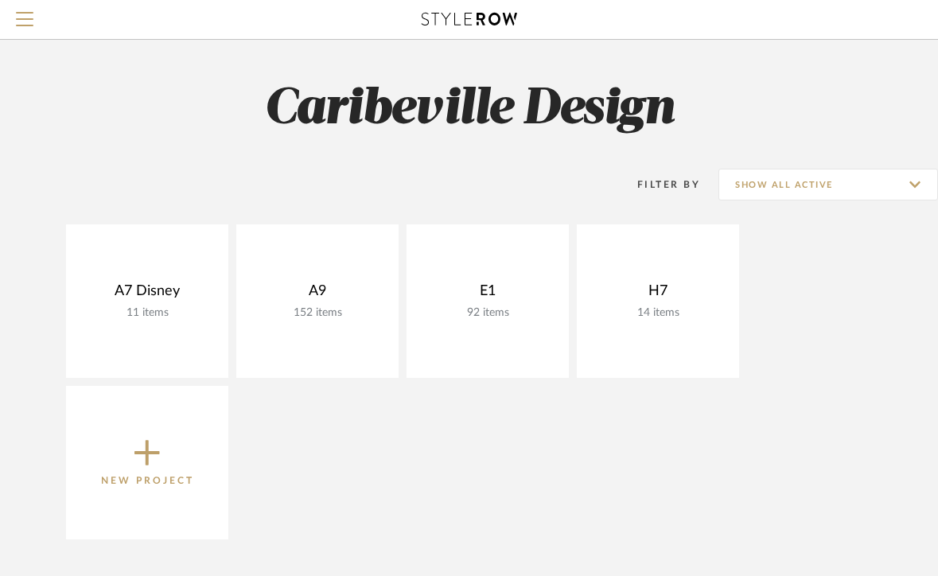
click at [149, 447] on icon at bounding box center [146, 452] width 25 height 33
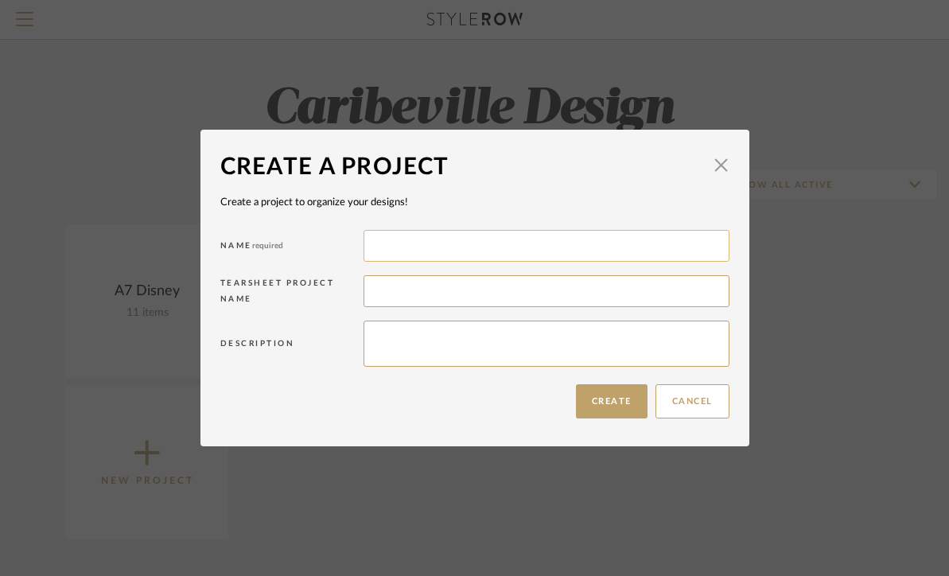
click at [411, 252] on input at bounding box center [547, 246] width 366 height 32
type input "g"
type input "G4"
click at [597, 411] on button "Create" at bounding box center [612, 401] width 72 height 34
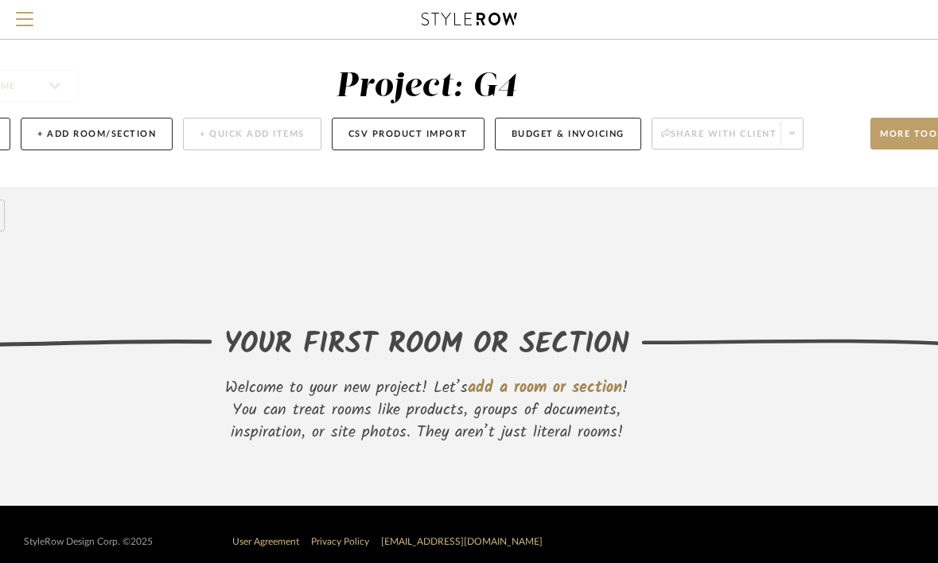
scroll to position [6, 143]
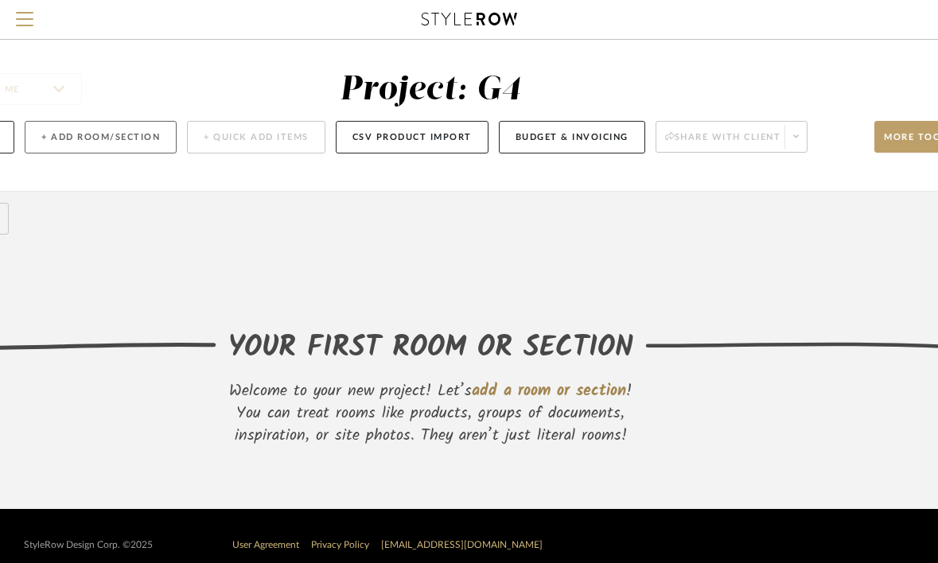
click at [121, 139] on button "+ Add Room/Section" at bounding box center [101, 137] width 152 height 33
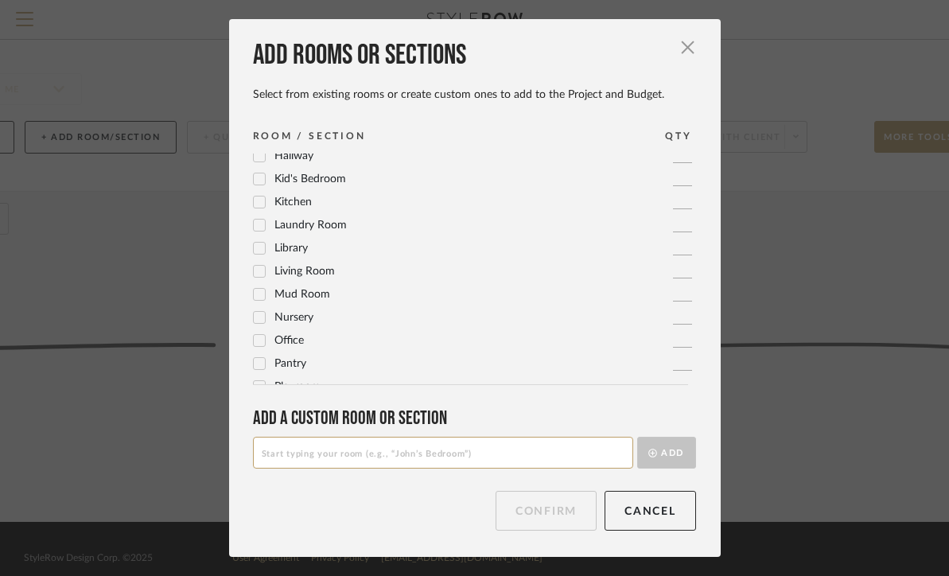
scroll to position [379, 0]
click at [316, 267] on span "Living Room" at bounding box center [304, 267] width 60 height 11
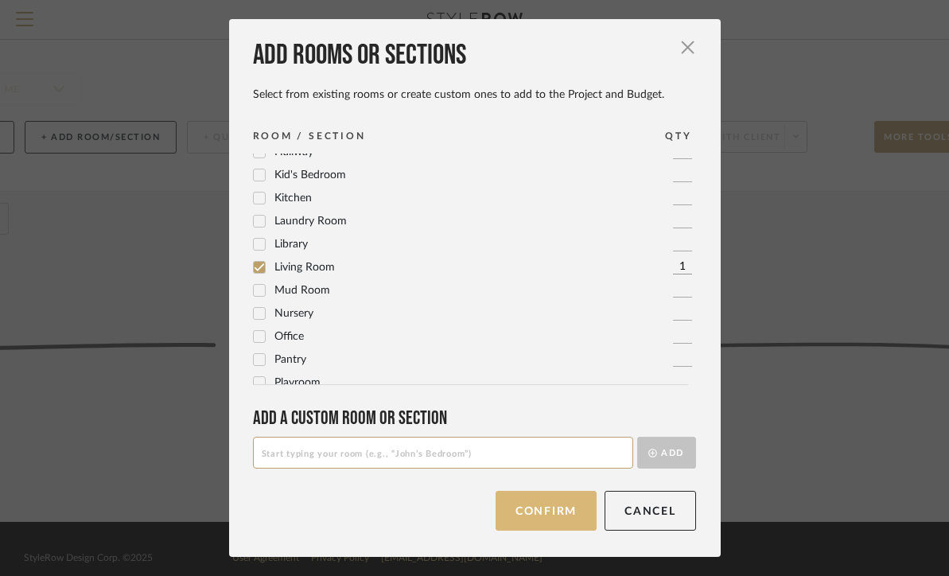
click at [520, 518] on button "Confirm" at bounding box center [546, 511] width 101 height 40
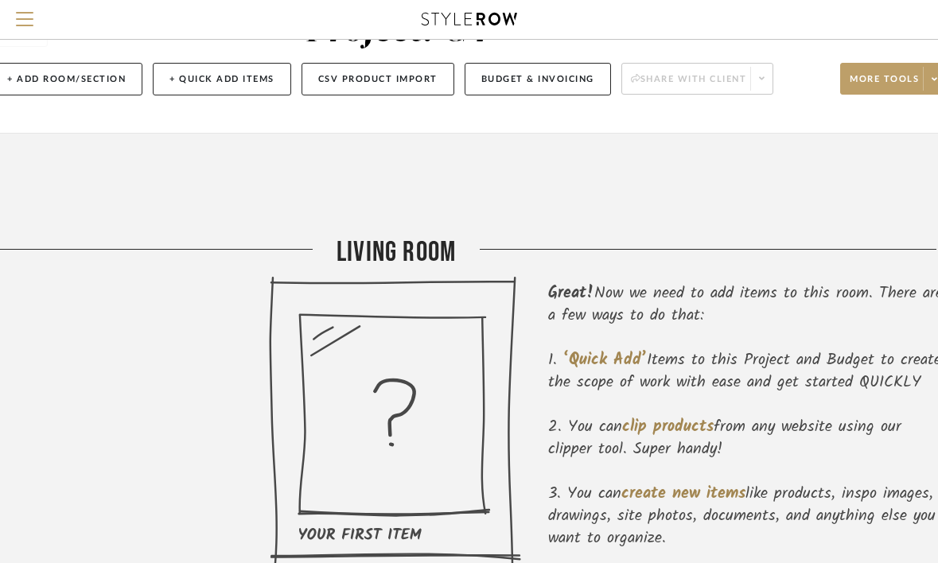
scroll to position [64, 208]
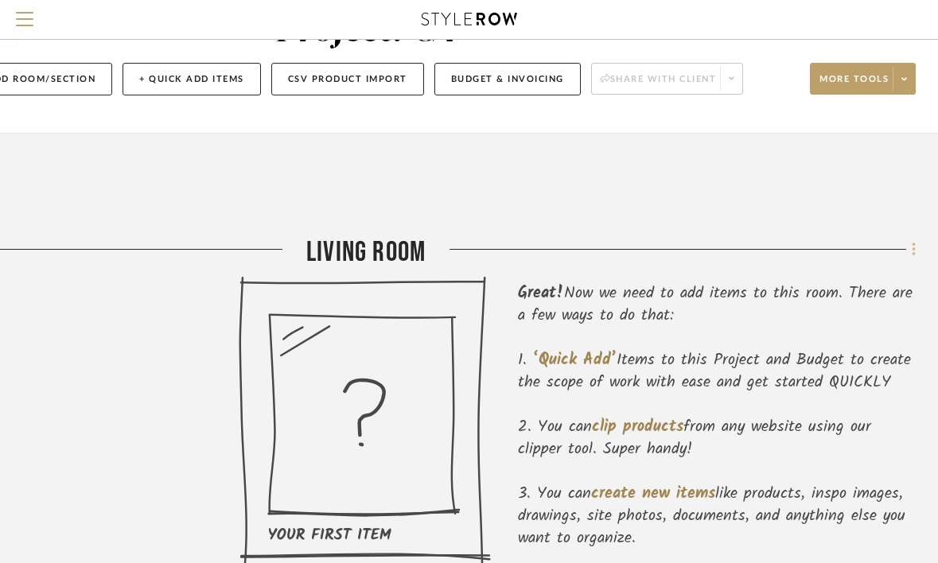
click at [913, 247] on icon at bounding box center [913, 250] width 3 height 14
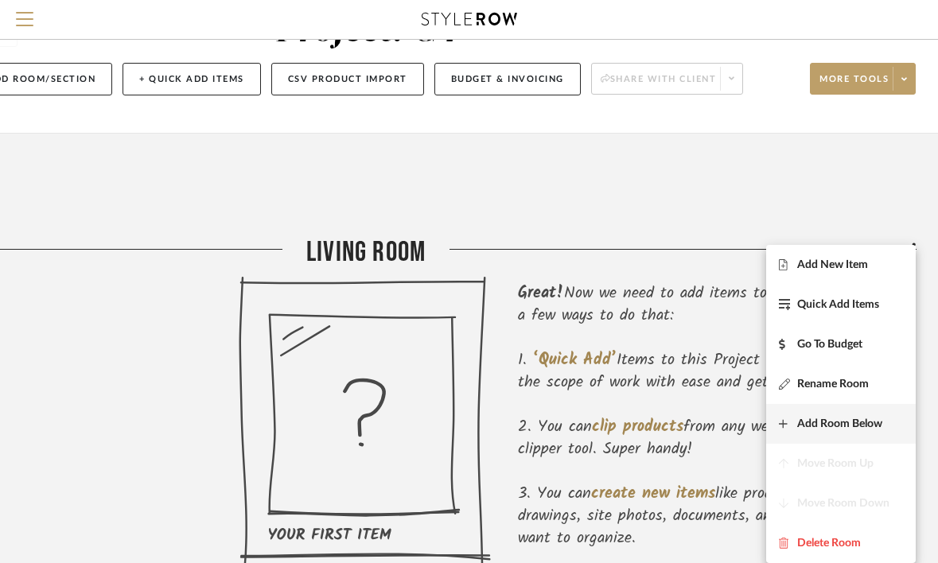
click at [820, 424] on span "Add Room Below" at bounding box center [839, 425] width 85 height 14
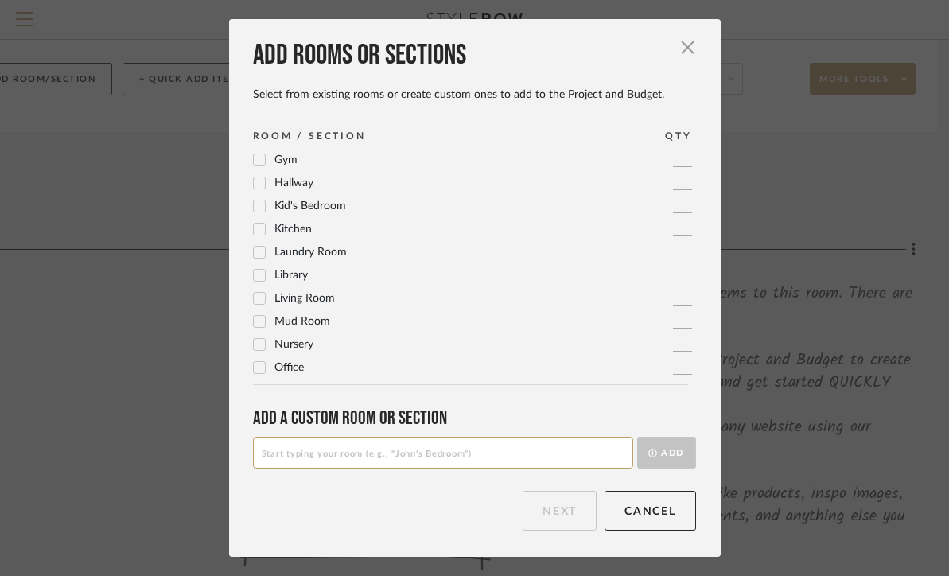
scroll to position [350, 0]
click at [288, 300] on span "Living Room" at bounding box center [304, 296] width 60 height 11
click at [364, 461] on input at bounding box center [443, 453] width 380 height 32
click at [655, 502] on button "Cancel" at bounding box center [650, 511] width 91 height 40
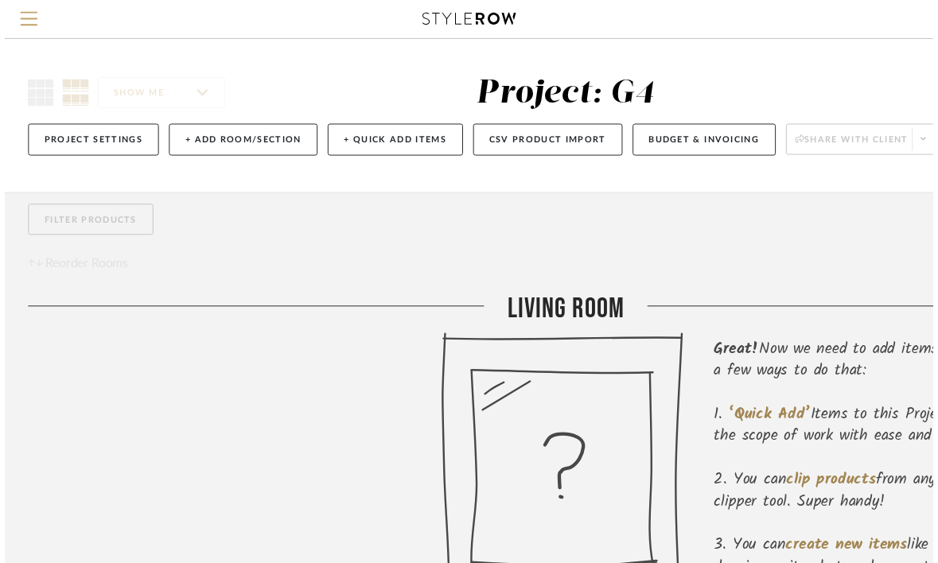
scroll to position [64, 208]
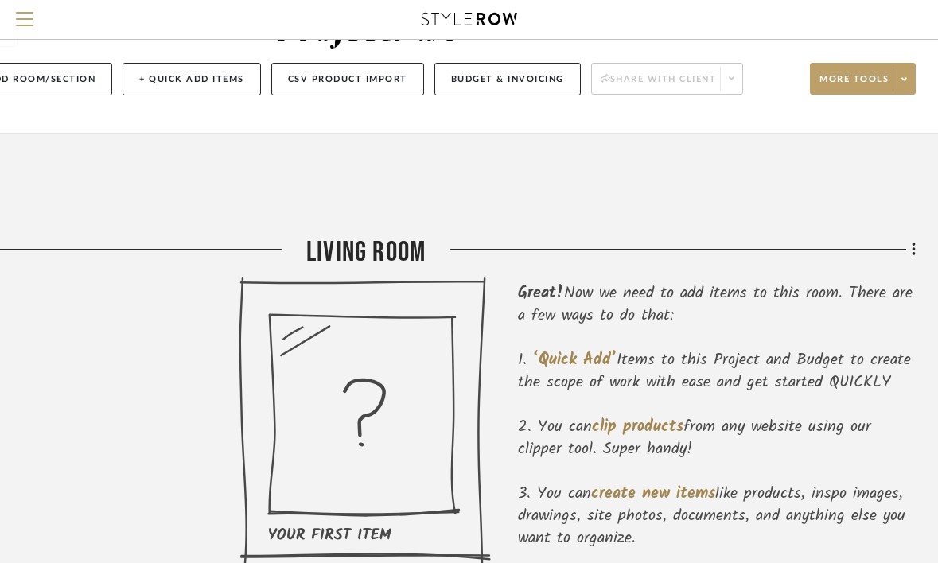
click at [923, 251] on div "Filter by keyword, category or name prior to exporting to Excel or Bulk Actions…" at bounding box center [364, 388] width 1145 height 511
click at [908, 251] on fa-icon at bounding box center [911, 251] width 10 height 26
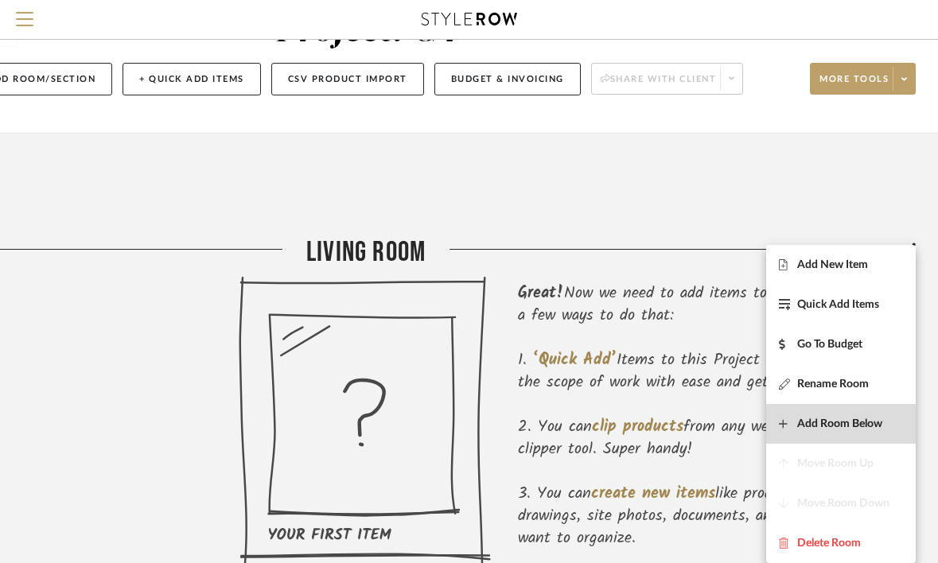
click at [821, 425] on span "Add Room Below" at bounding box center [839, 425] width 85 height 14
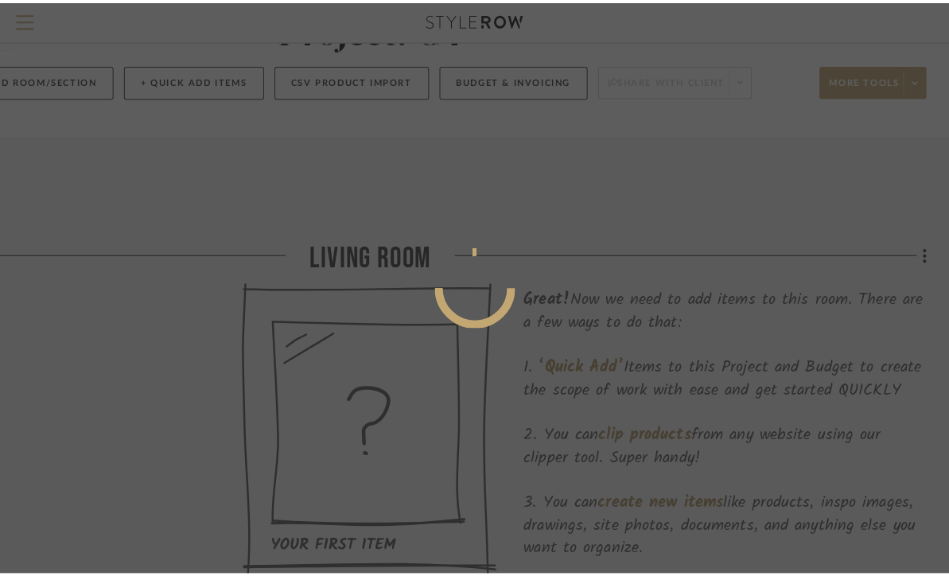
scroll to position [0, 0]
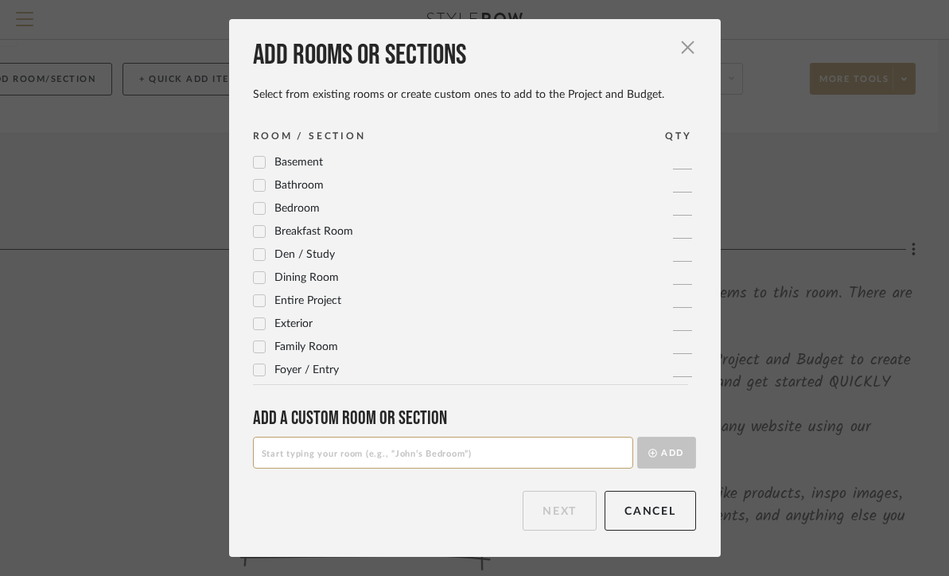
click at [532, 442] on input at bounding box center [443, 453] width 380 height 32
type input "Living Room 2"
click at [671, 455] on button "Add" at bounding box center [666, 453] width 59 height 32
click at [566, 512] on button "Next" at bounding box center [560, 511] width 74 height 40
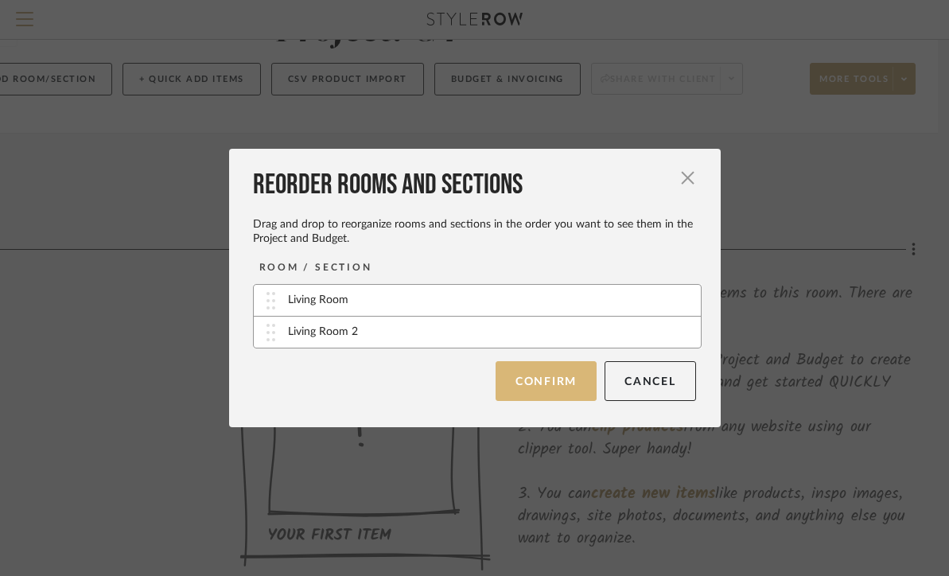
click at [568, 379] on button "Confirm" at bounding box center [546, 381] width 101 height 40
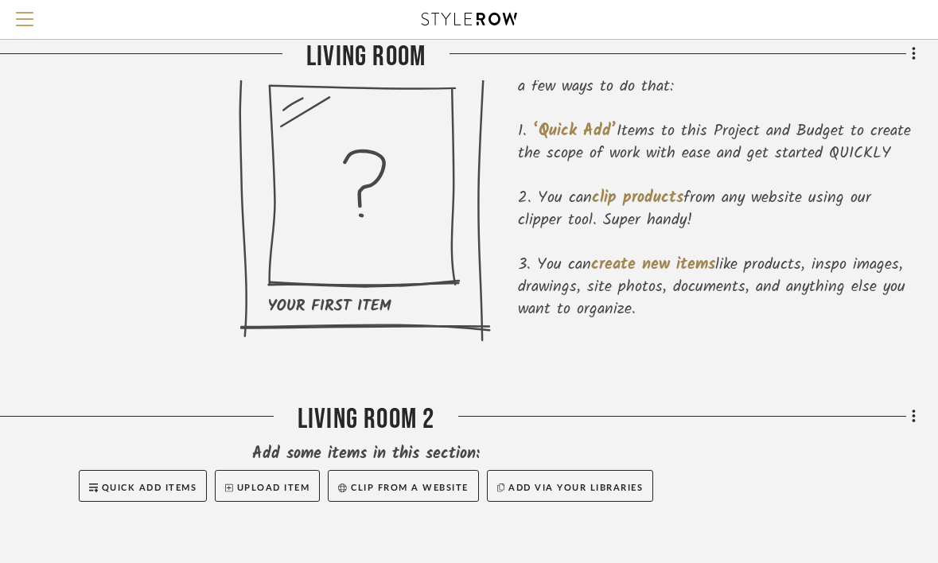
scroll to position [350, 208]
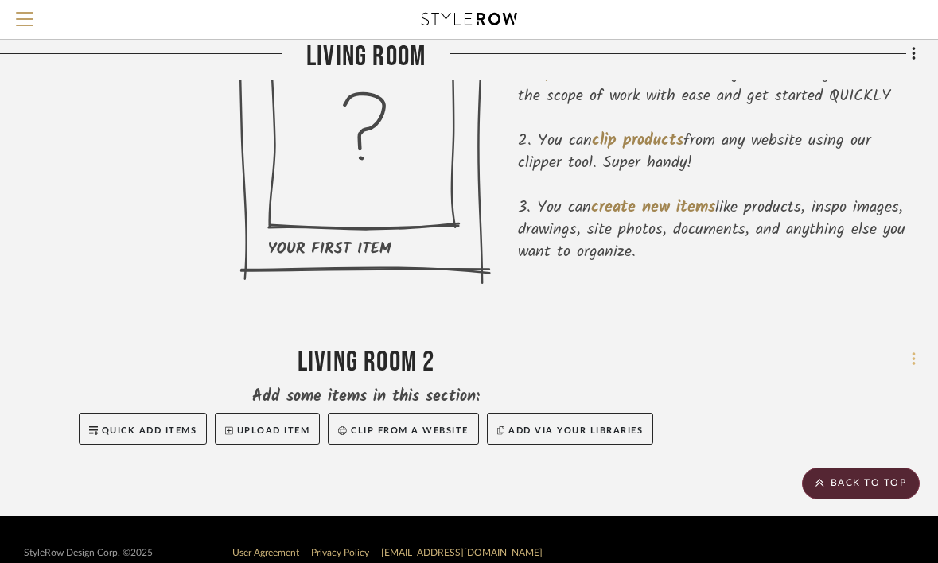
click at [915, 357] on icon at bounding box center [914, 359] width 5 height 17
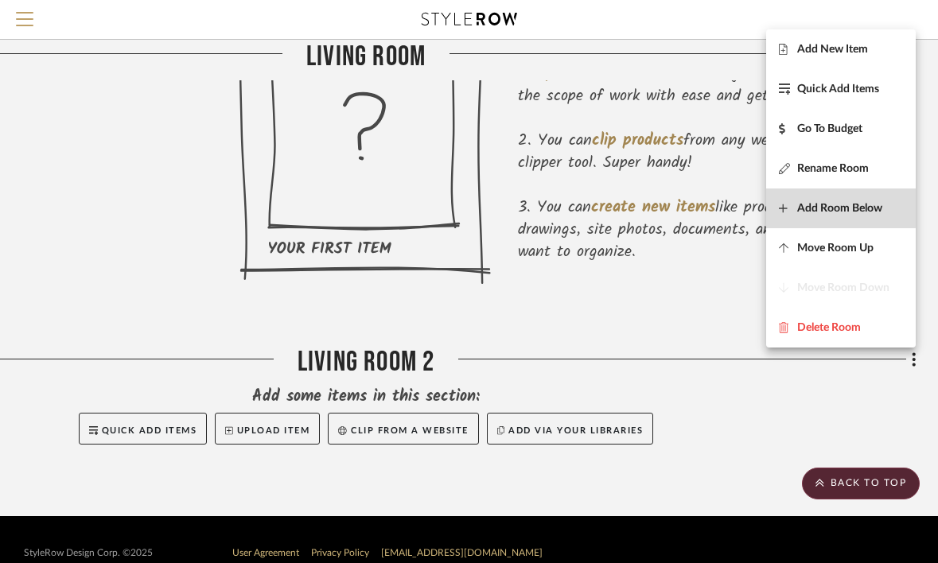
click at [841, 202] on span "Add Room Below" at bounding box center [839, 209] width 85 height 14
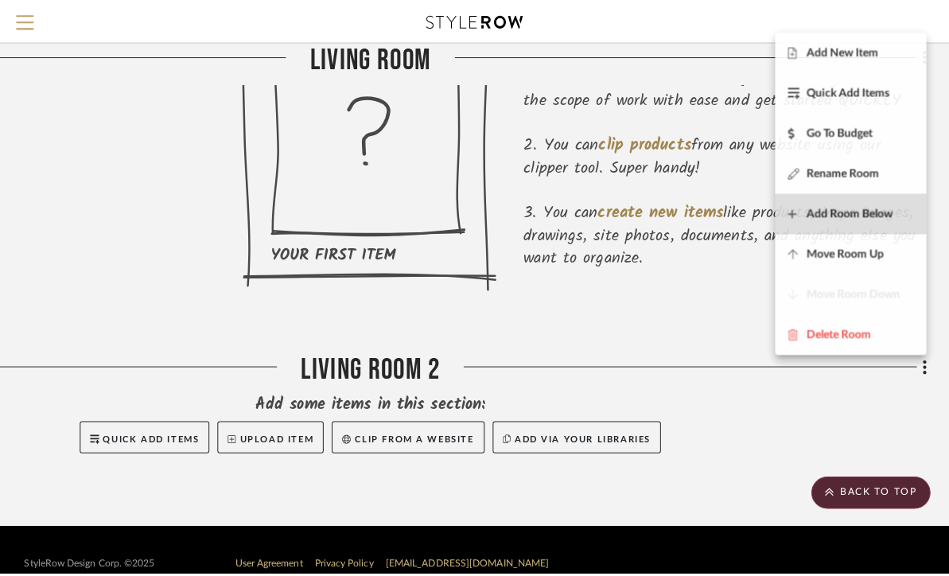
scroll to position [0, 0]
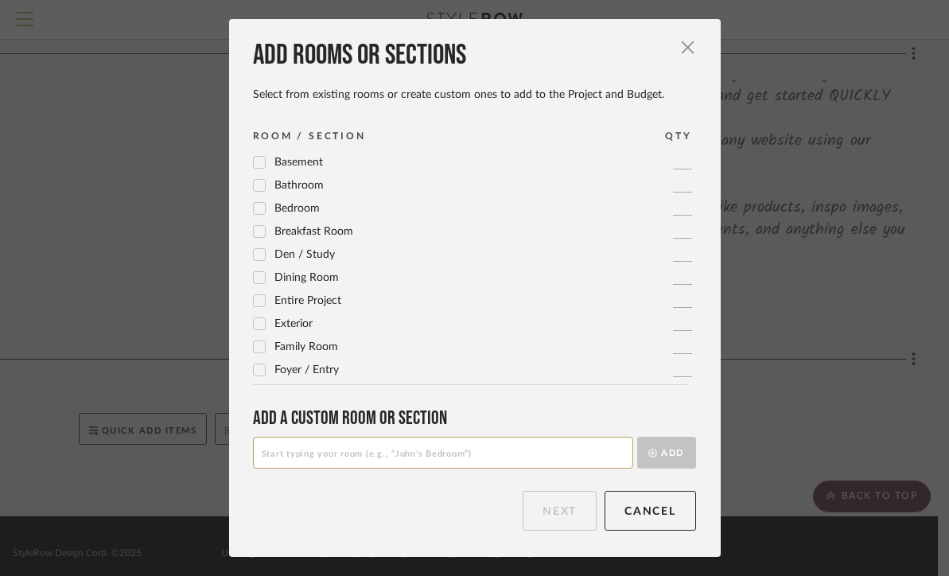
click at [462, 456] on input at bounding box center [443, 453] width 380 height 32
type input "Living Room 3"
click at [646, 459] on button "Add" at bounding box center [666, 453] width 59 height 32
click at [547, 518] on button "Next" at bounding box center [560, 511] width 74 height 40
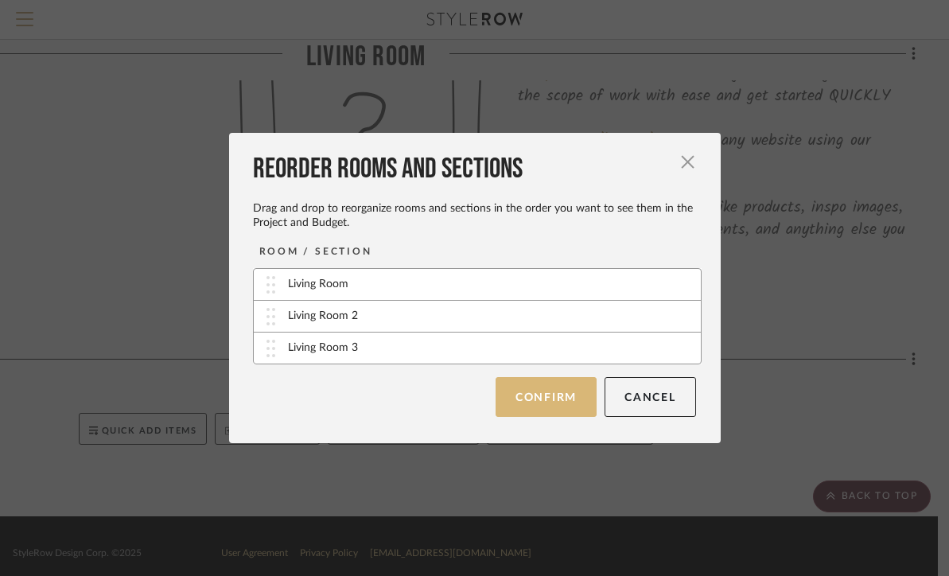
click at [559, 401] on button "Confirm" at bounding box center [546, 397] width 101 height 40
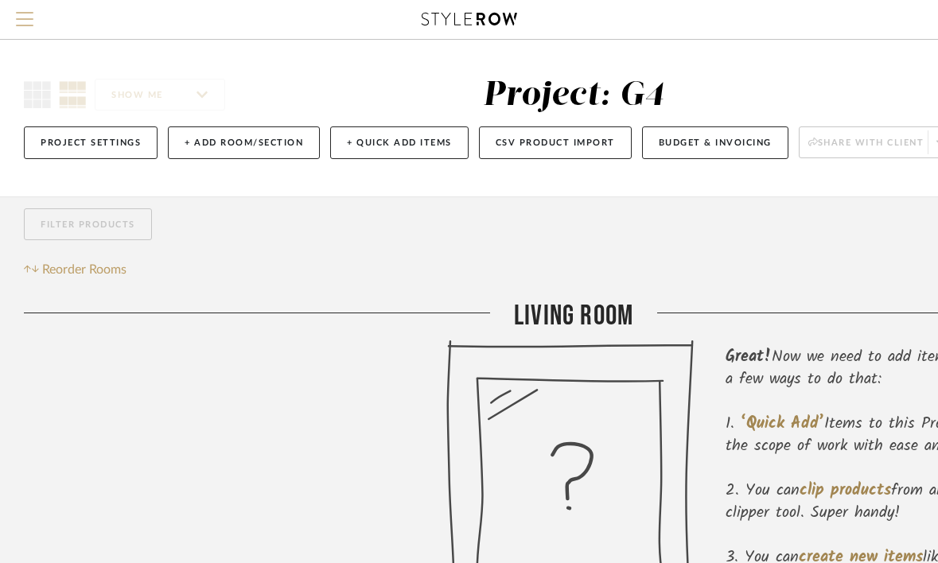
click at [29, 22] on span "Menu" at bounding box center [24, 24] width 17 height 24
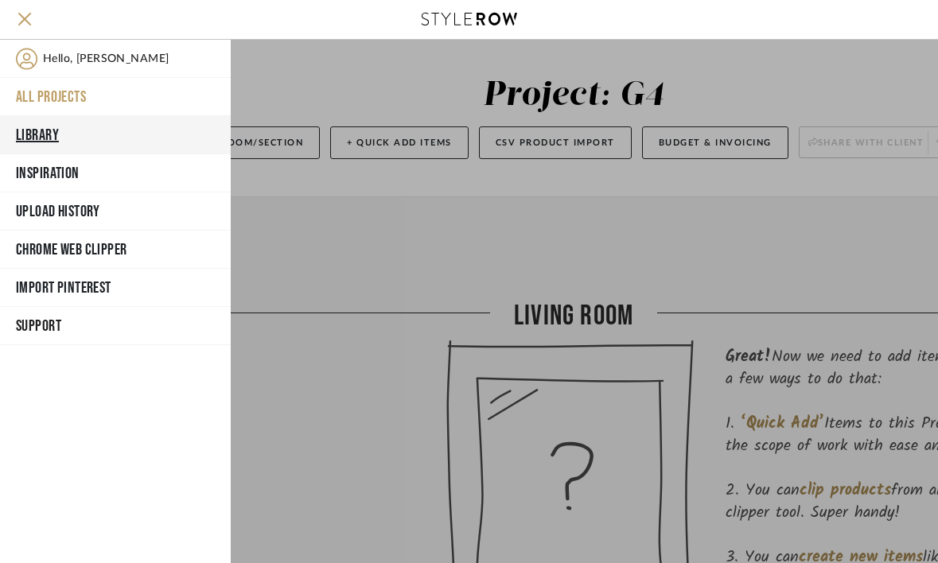
click at [78, 140] on button "Library" at bounding box center [115, 135] width 231 height 38
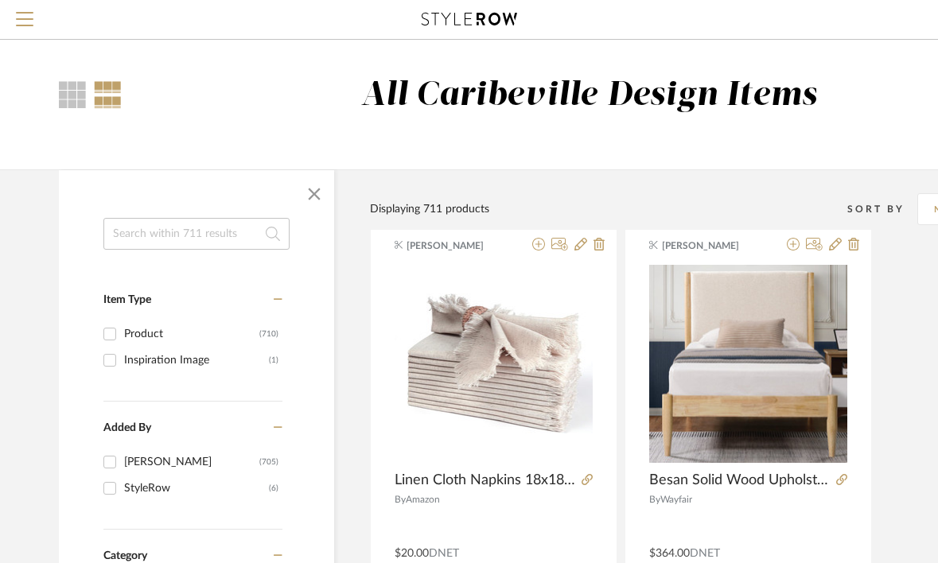
click at [201, 231] on input at bounding box center [196, 234] width 186 height 32
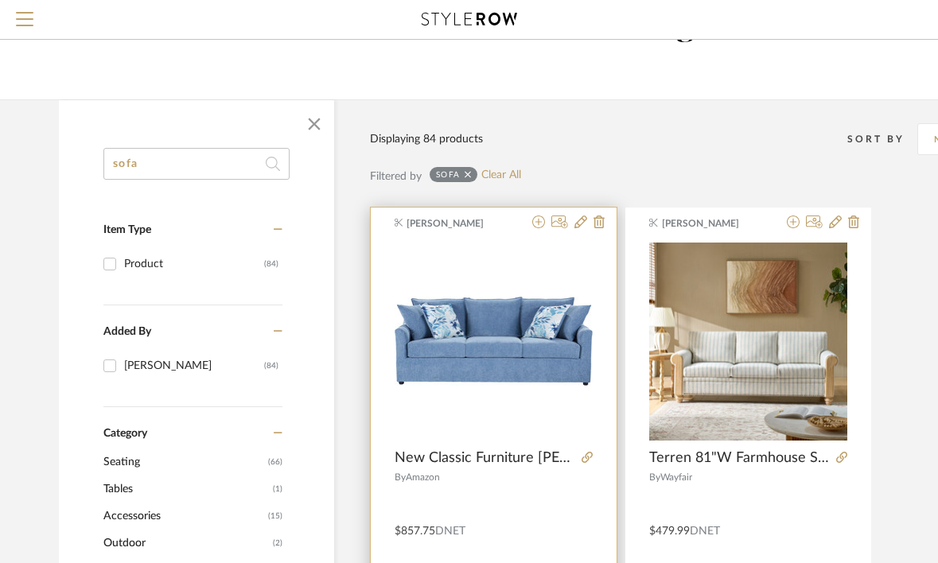
scroll to position [76, 0]
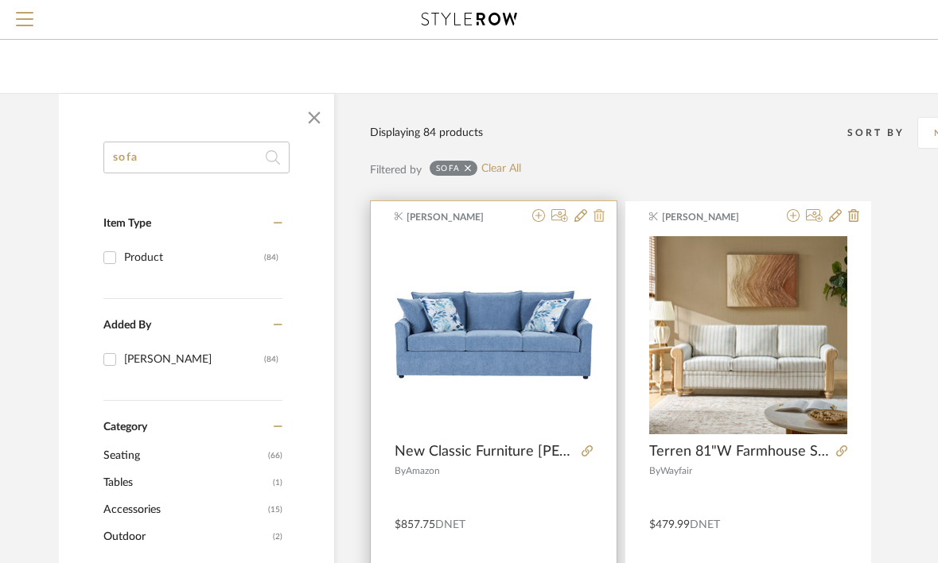
type input "sofa"
click at [600, 216] on icon at bounding box center [598, 215] width 11 height 13
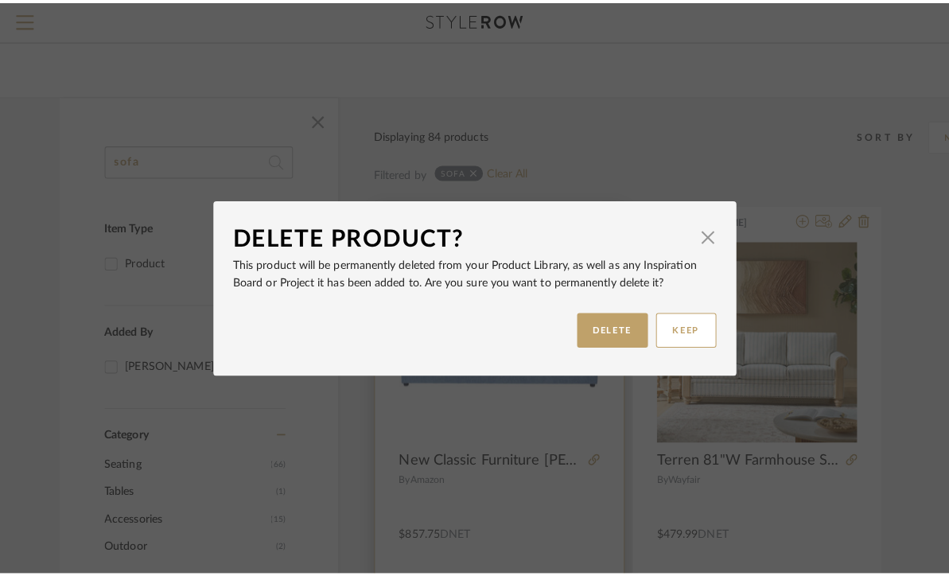
scroll to position [0, 0]
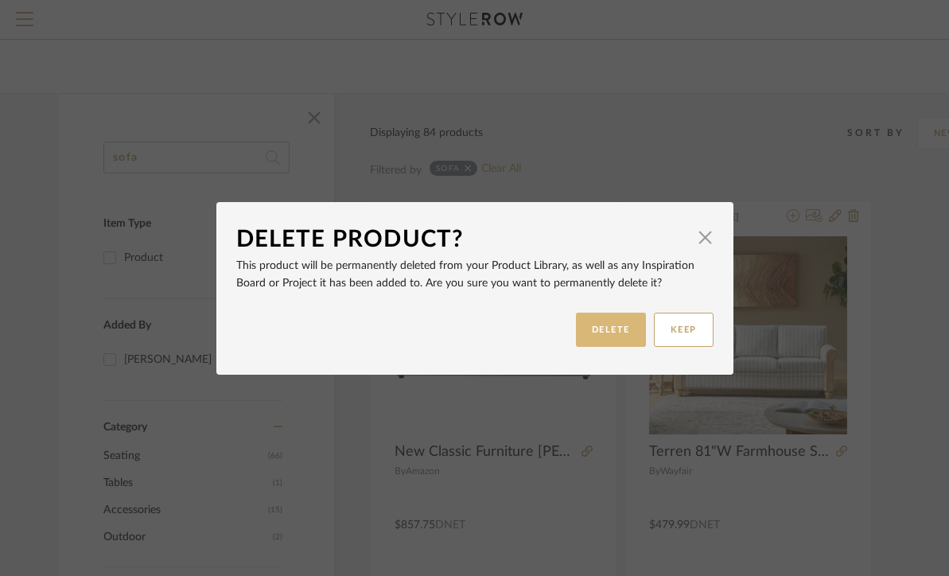
click at [585, 330] on button "DELETE" at bounding box center [611, 330] width 70 height 34
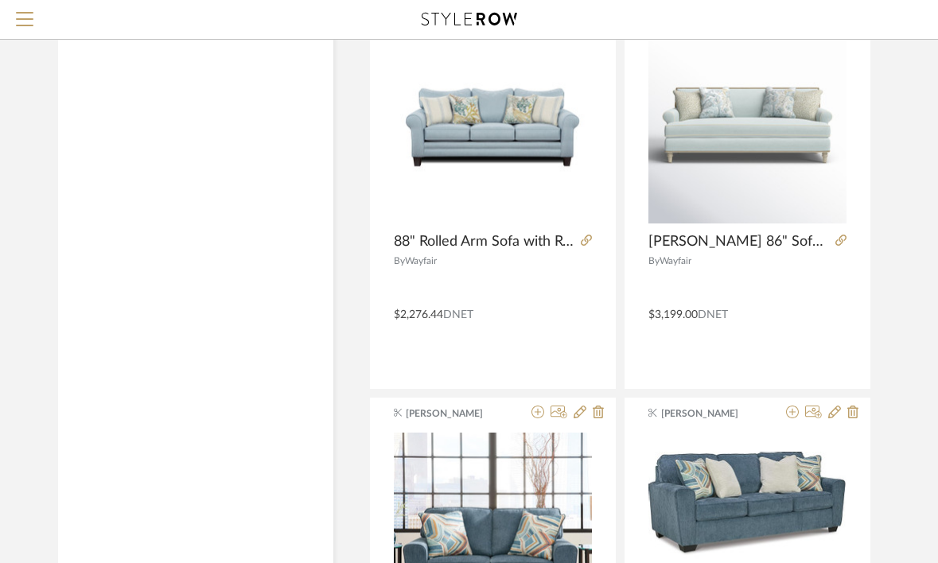
scroll to position [3895, 1]
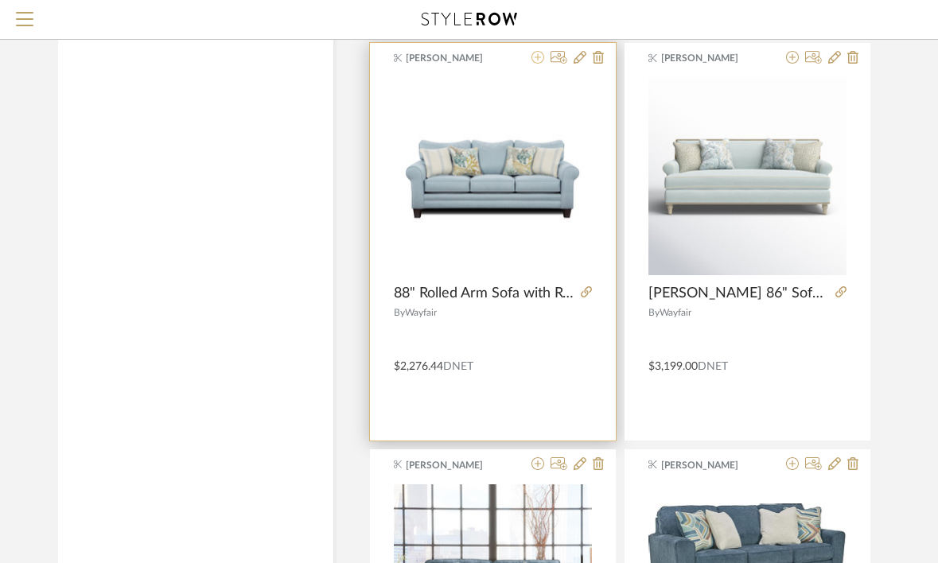
click at [541, 60] on icon at bounding box center [537, 57] width 13 height 13
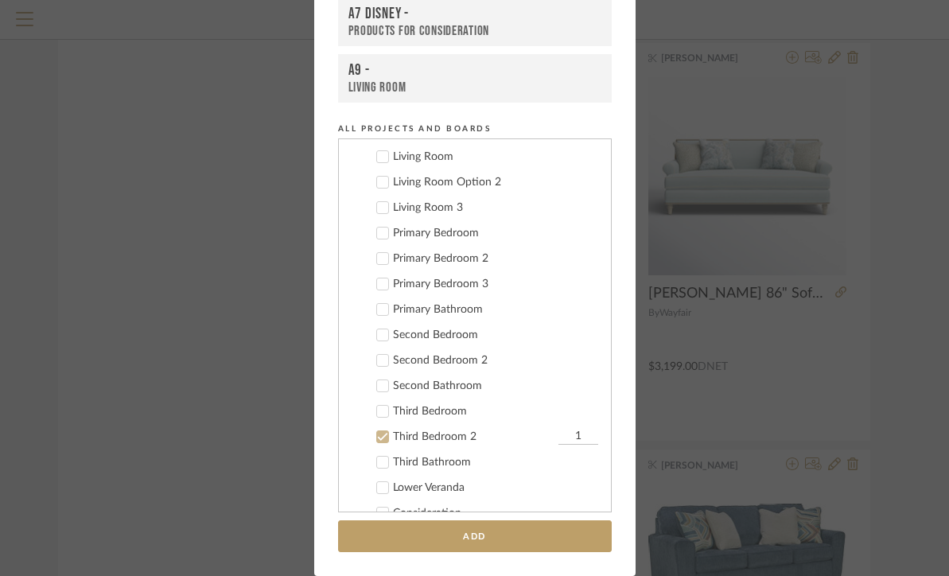
scroll to position [216, 0]
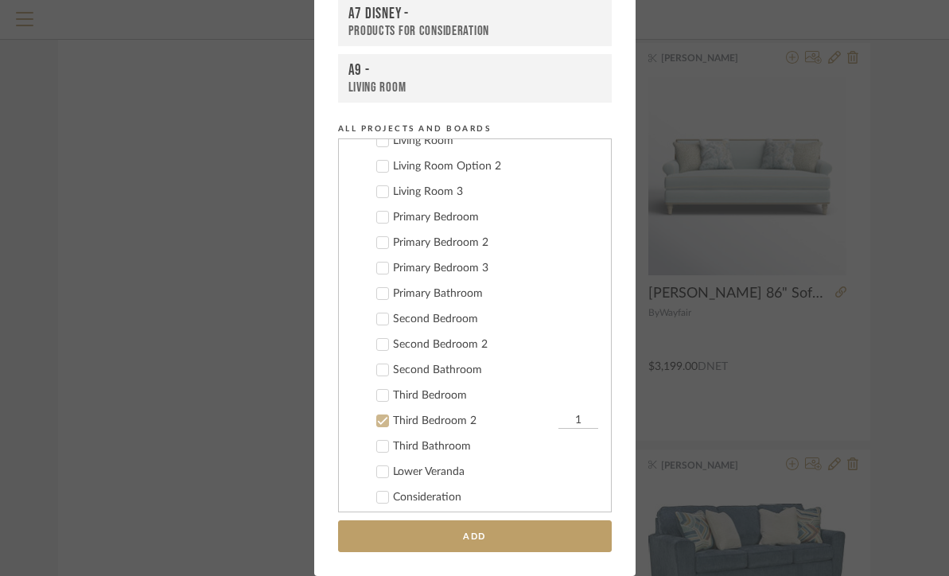
click at [377, 419] on icon at bounding box center [382, 420] width 11 height 11
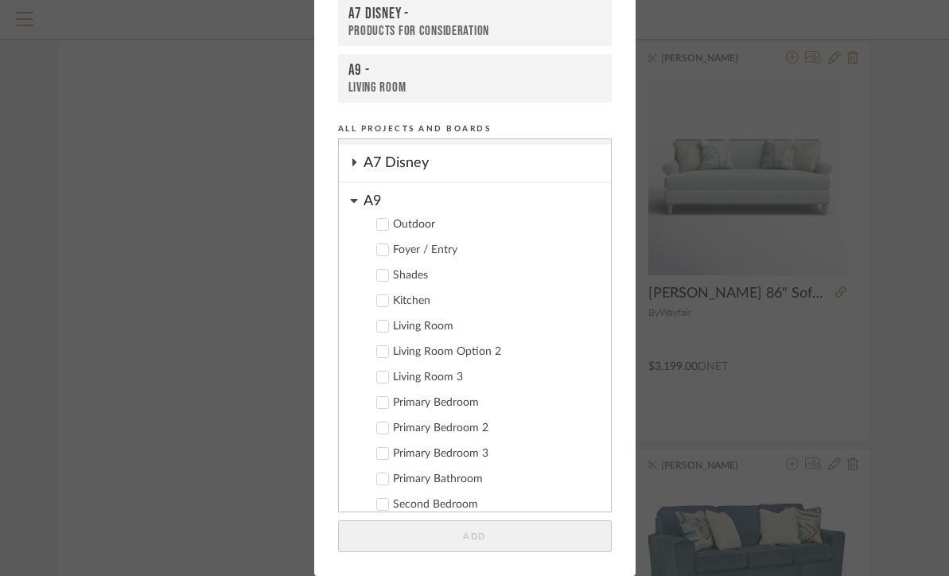
scroll to position [0, 0]
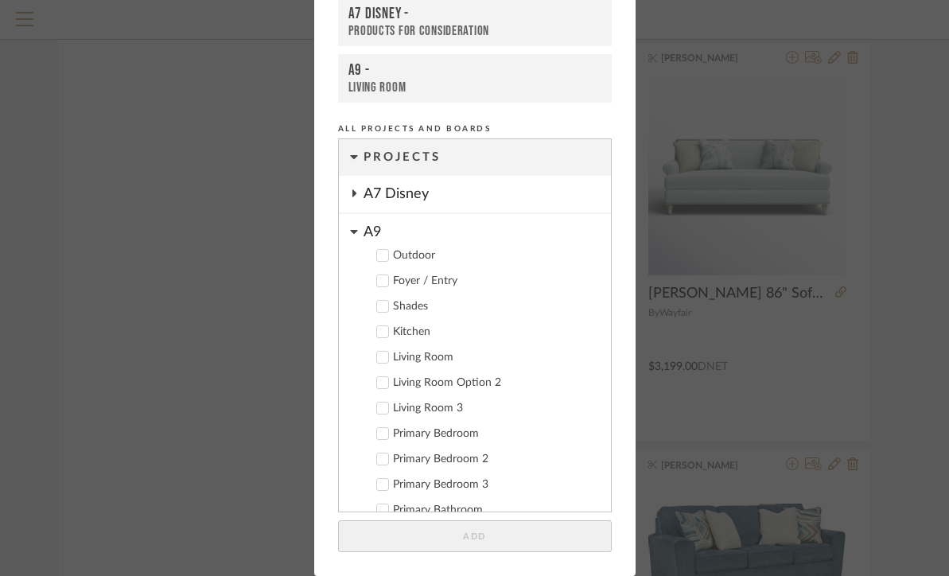
click at [372, 227] on div "A9" at bounding box center [487, 228] width 247 height 28
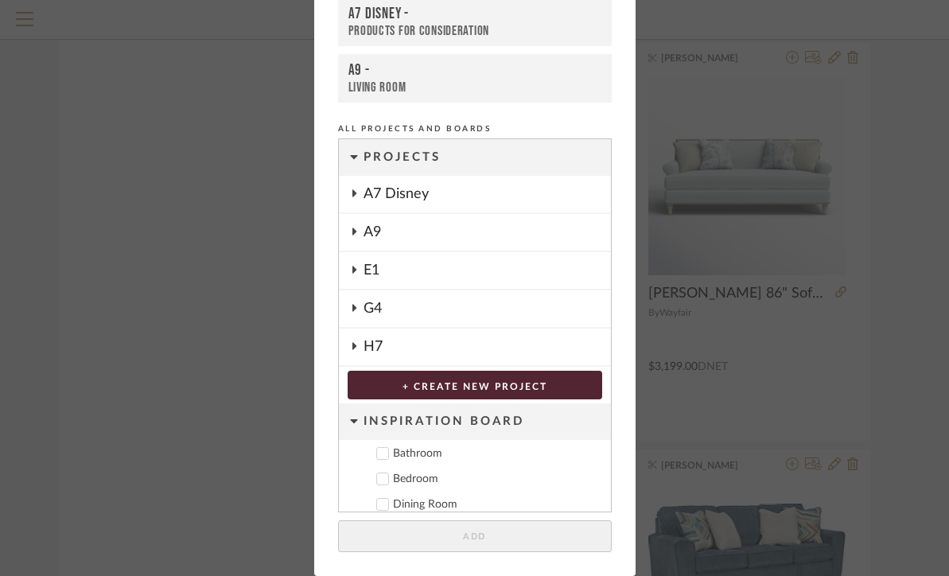
click at [381, 307] on div "G4" at bounding box center [487, 308] width 247 height 37
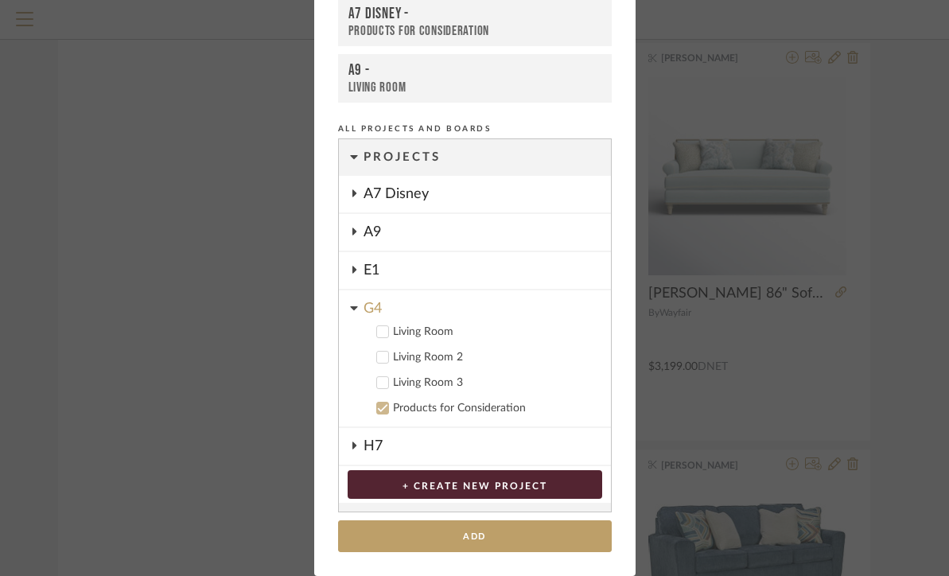
click at [398, 339] on label "Living Room" at bounding box center [480, 332] width 235 height 16
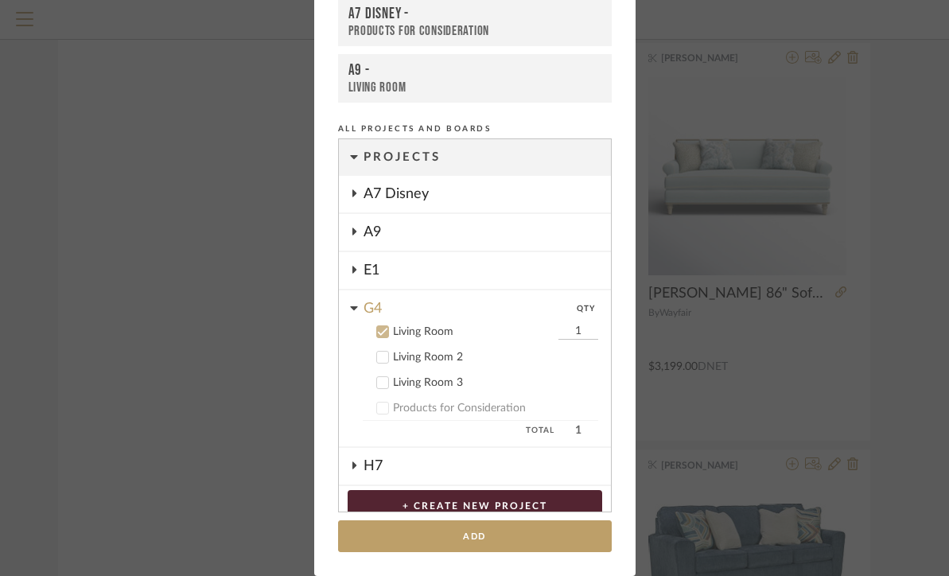
click at [396, 356] on div "Living Room 2" at bounding box center [495, 358] width 205 height 14
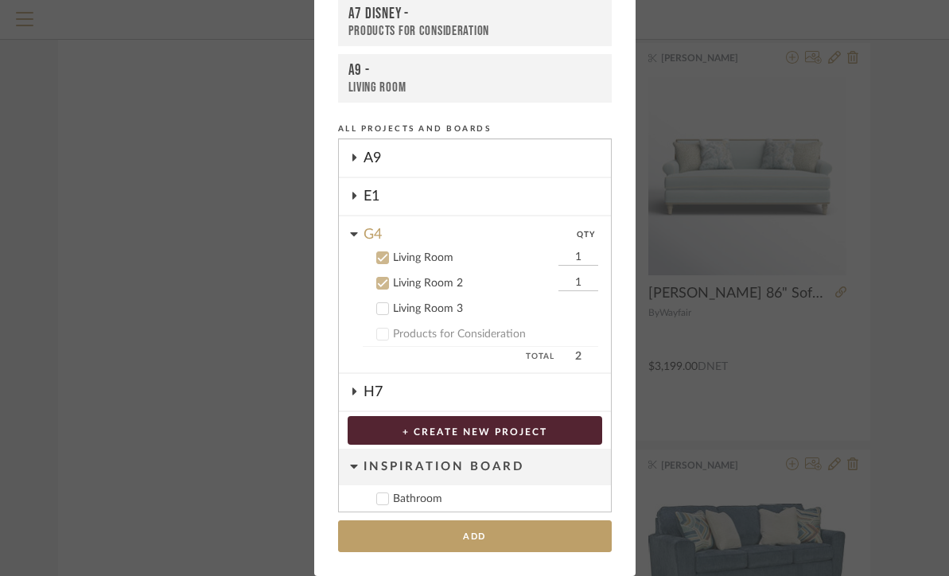
scroll to position [87, 0]
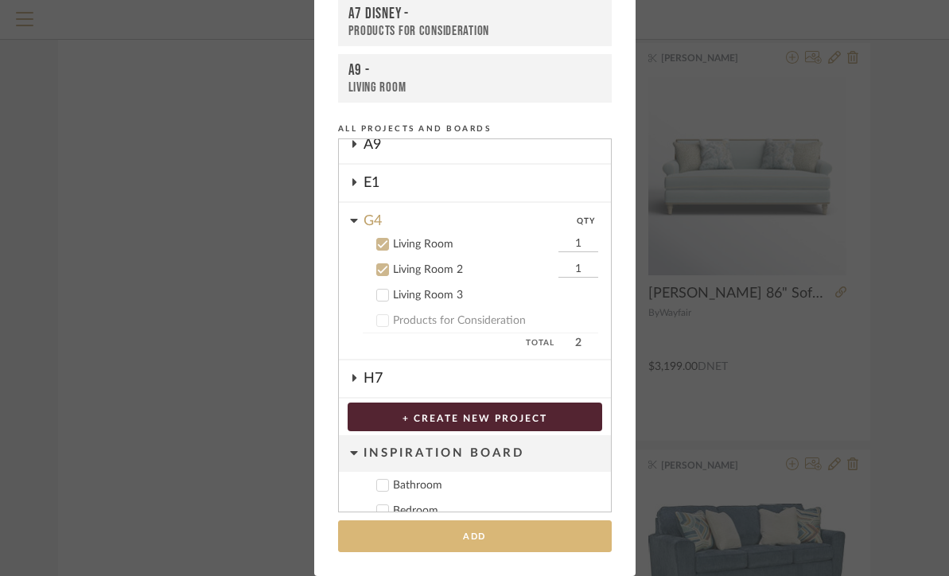
click at [484, 536] on button "Add" at bounding box center [475, 536] width 274 height 33
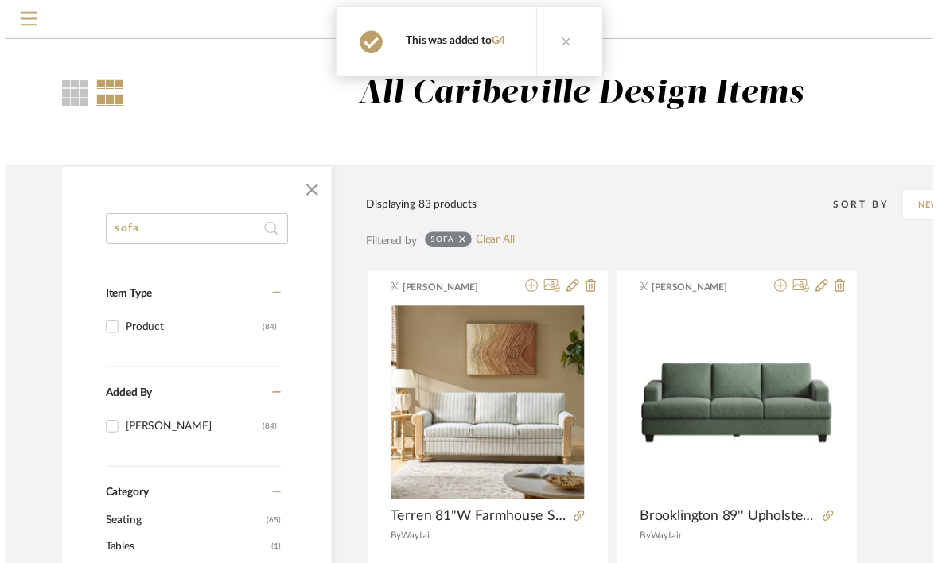
scroll to position [3895, 1]
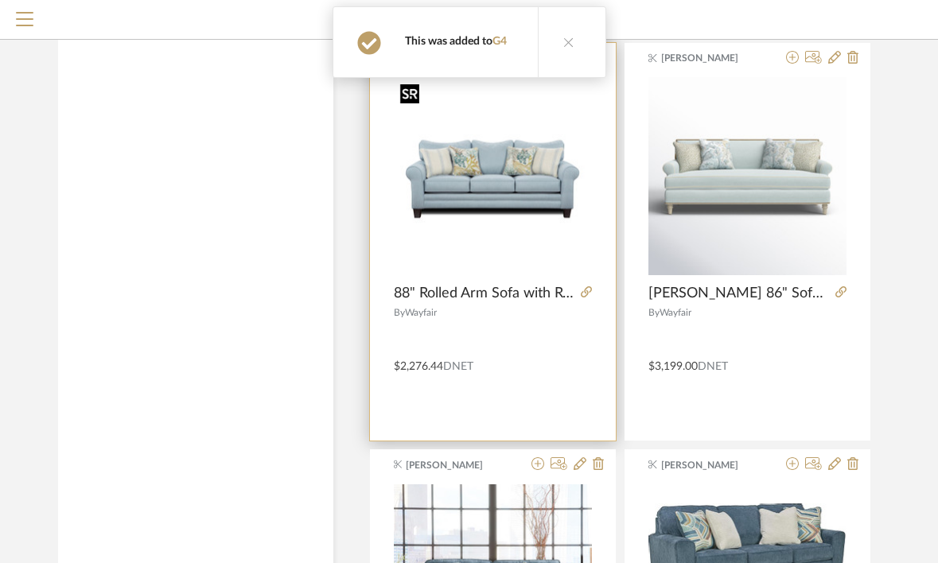
click at [510, 210] on img "0" at bounding box center [493, 176] width 198 height 198
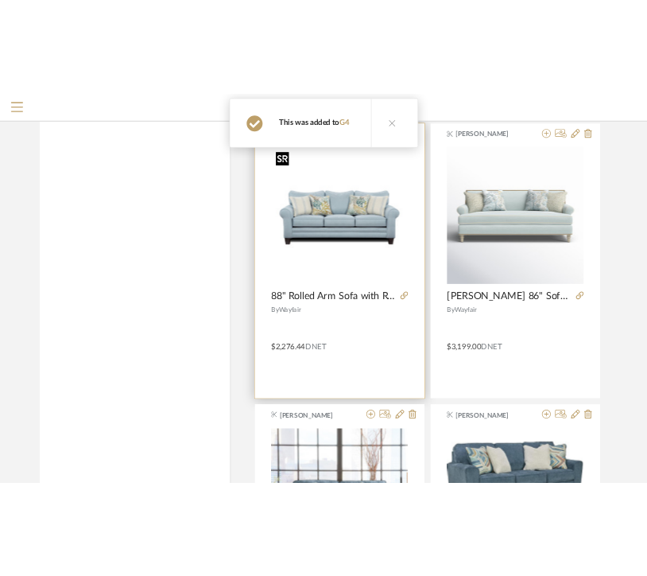
scroll to position [0, 0]
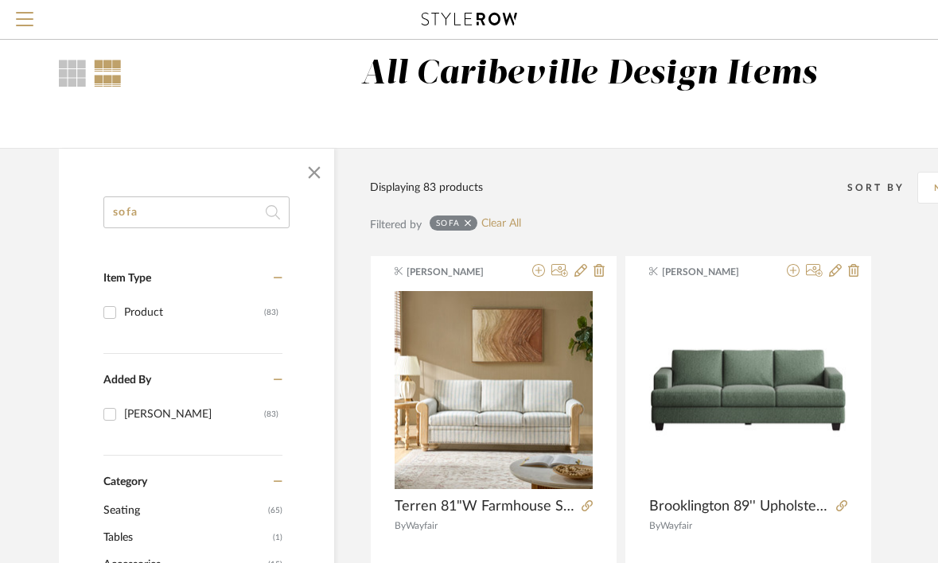
scroll to position [27, 0]
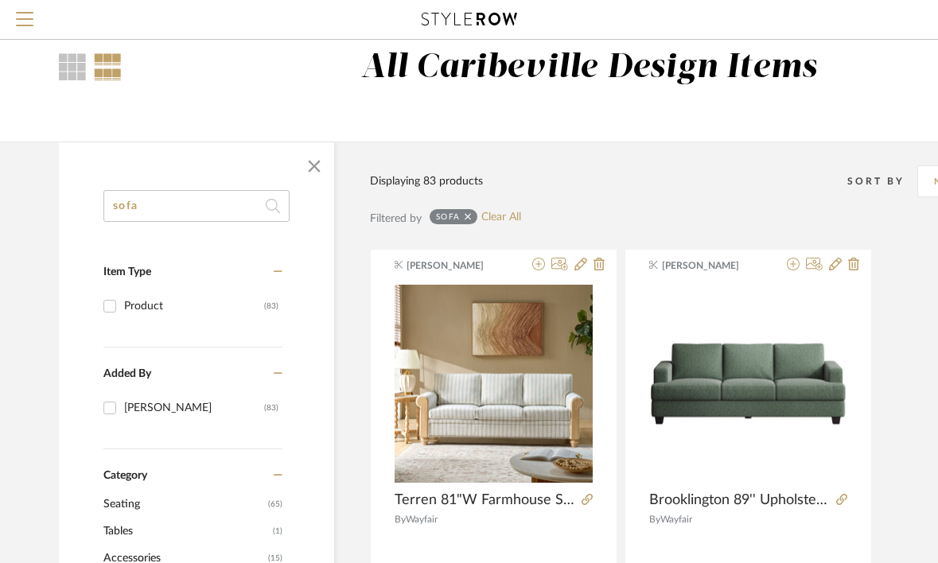
scroll to position [33, 0]
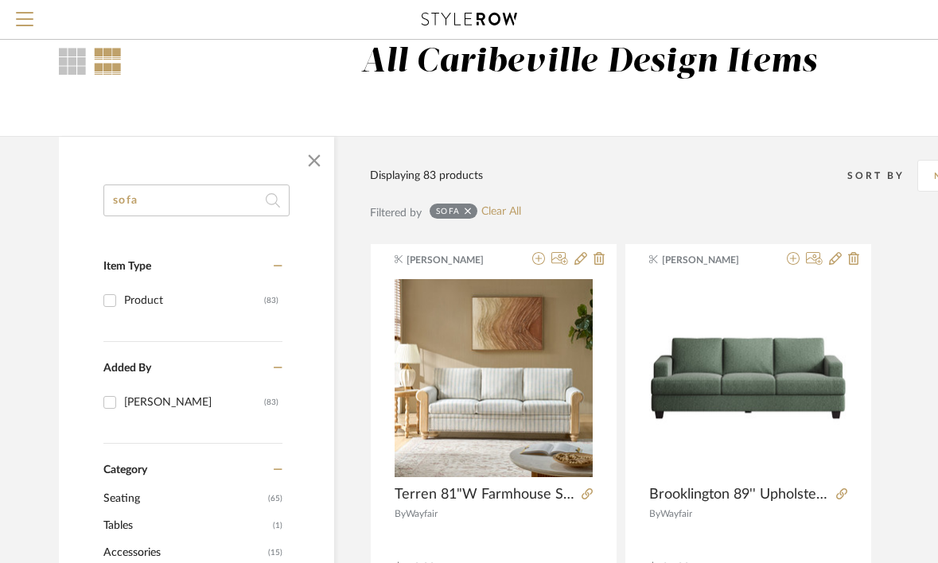
drag, startPoint x: 191, startPoint y: 202, endPoint x: 81, endPoint y: 195, distance: 110.0
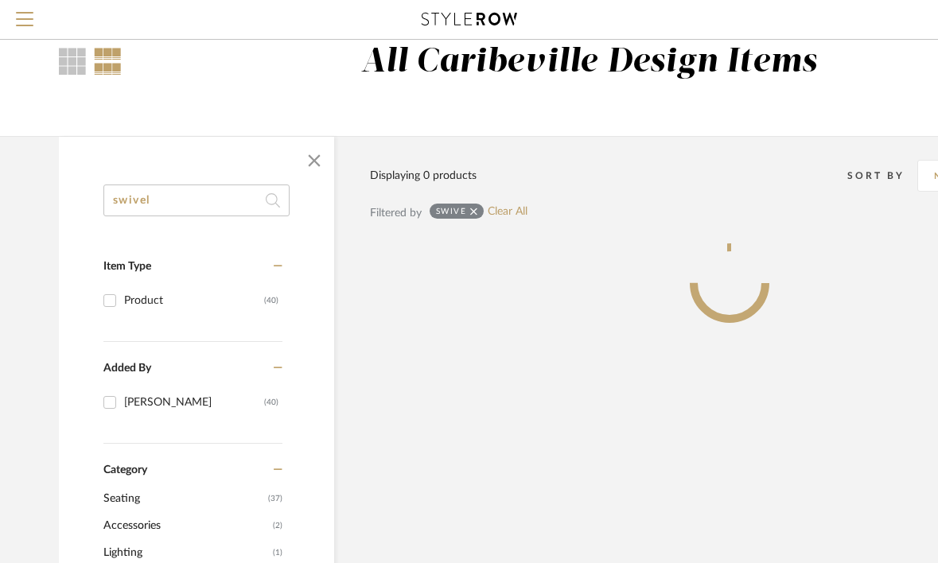
type input "swivel"
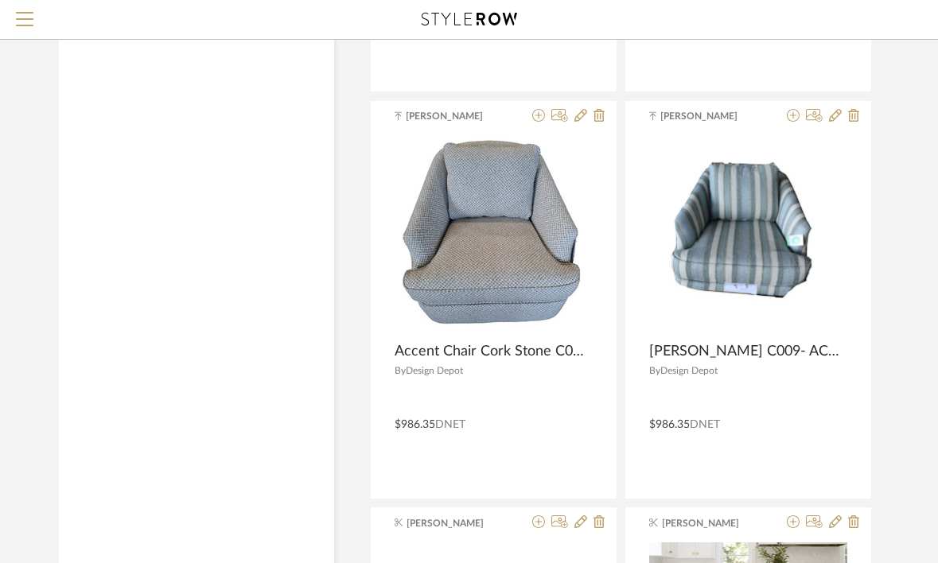
scroll to position [5464, 0]
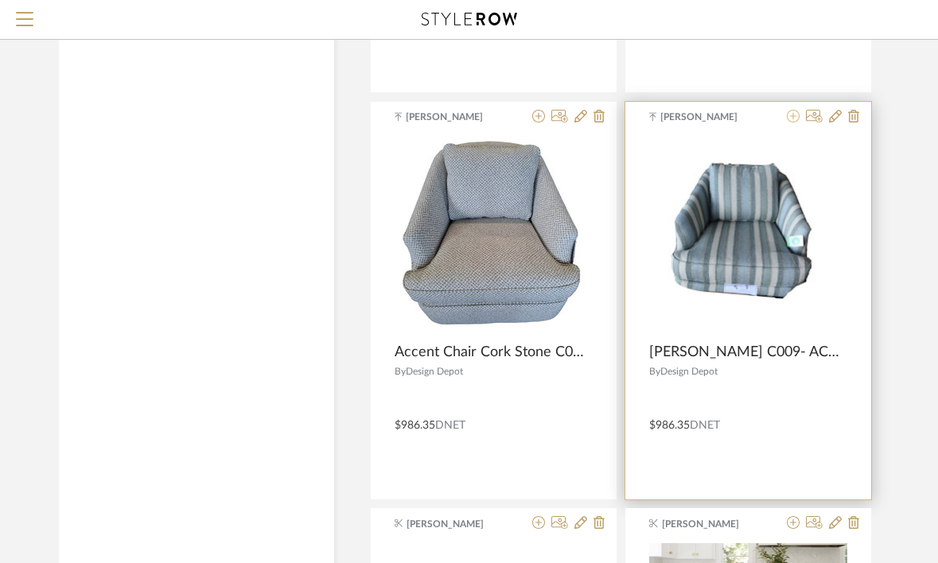
click at [797, 122] on icon at bounding box center [793, 116] width 13 height 13
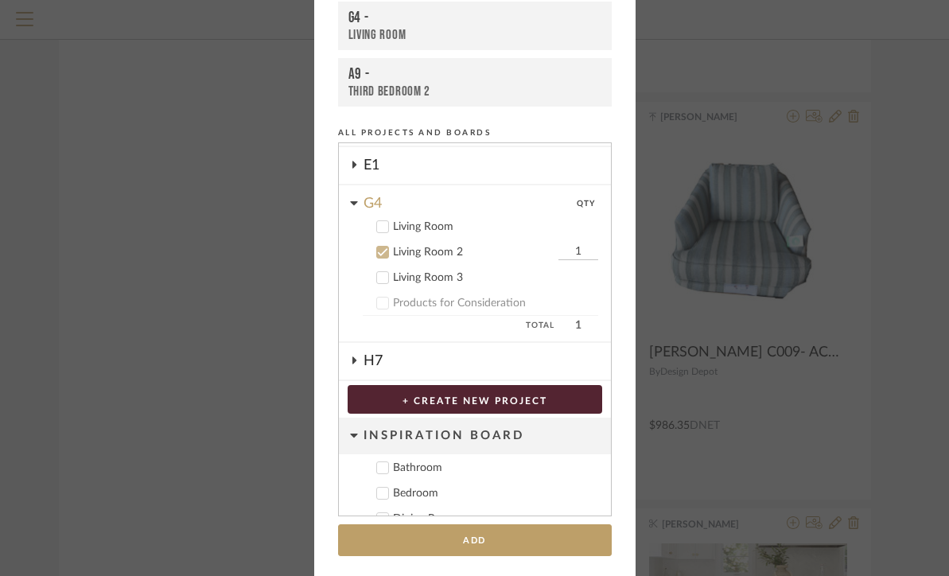
scroll to position [111, 0]
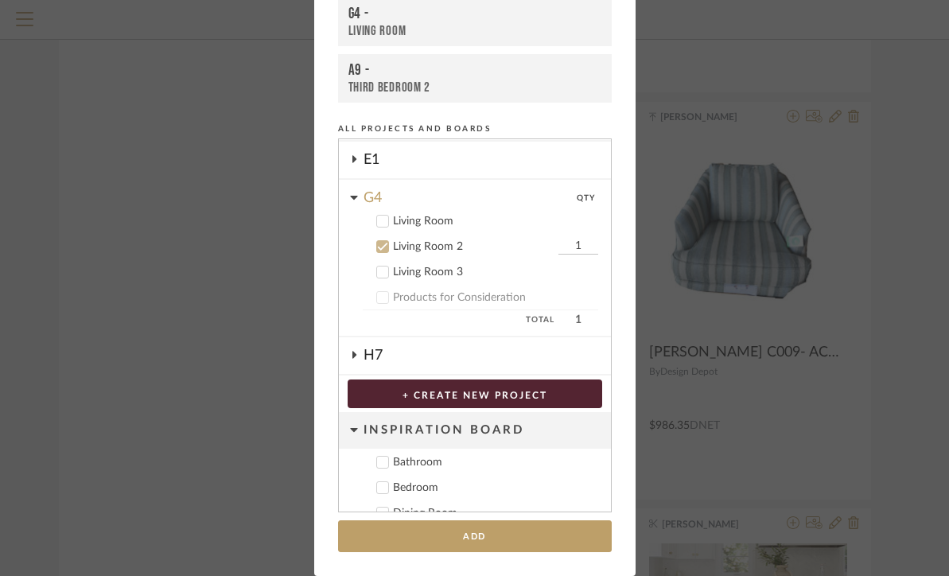
click at [428, 223] on div "Living Room" at bounding box center [495, 222] width 205 height 14
click at [427, 251] on div "Living Room 2" at bounding box center [473, 247] width 161 height 14
click at [570, 222] on input "1" at bounding box center [578, 221] width 40 height 16
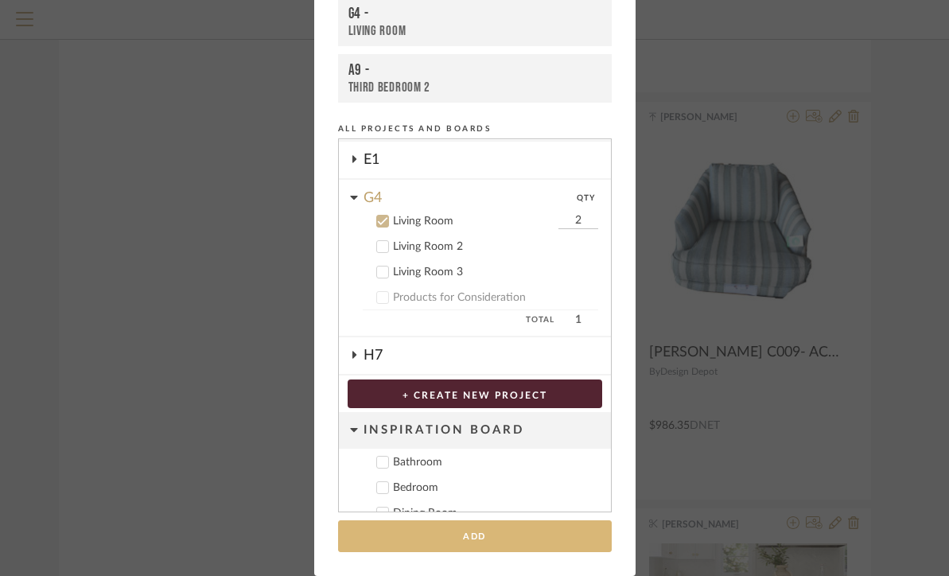
type input "2"
click at [493, 537] on button "Add" at bounding box center [475, 536] width 274 height 33
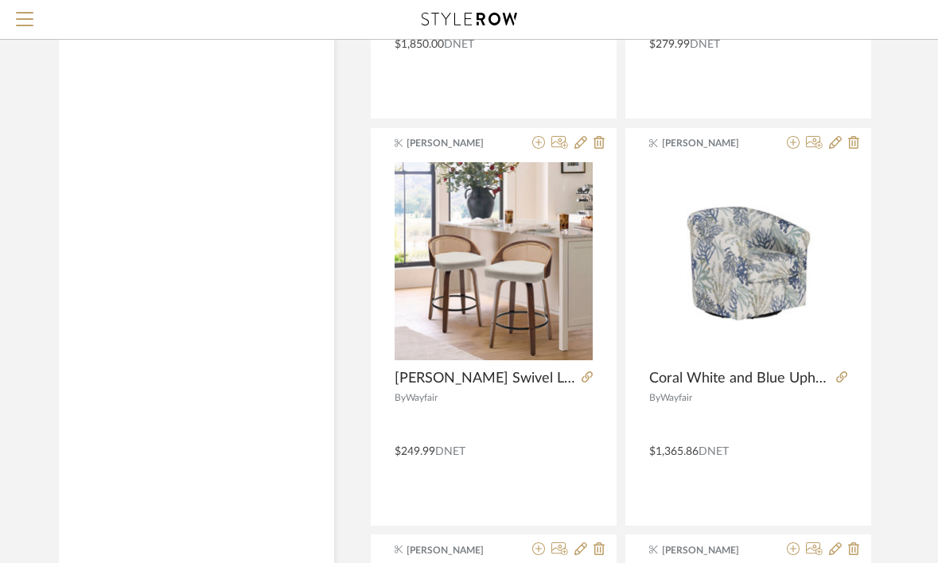
scroll to position [6258, 0]
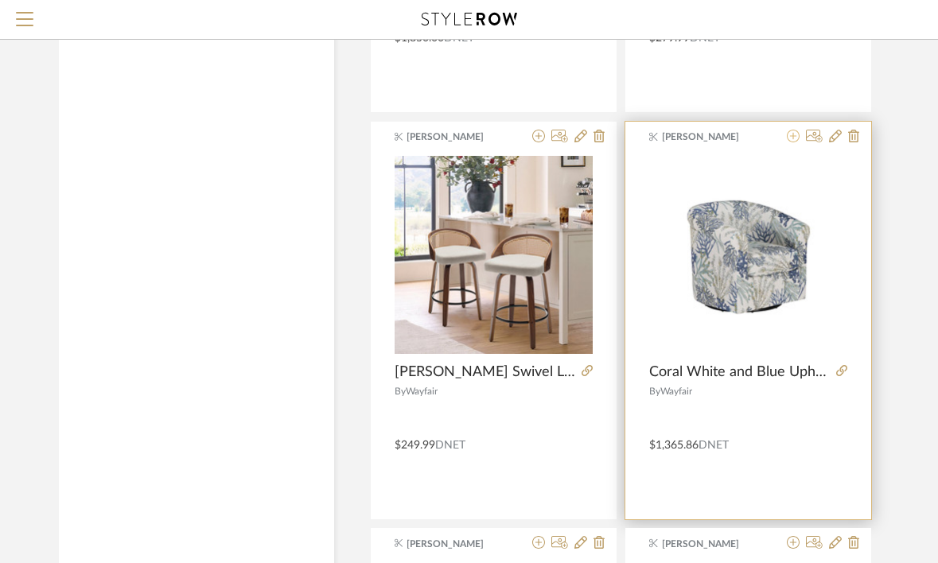
click at [793, 139] on icon at bounding box center [793, 136] width 13 height 13
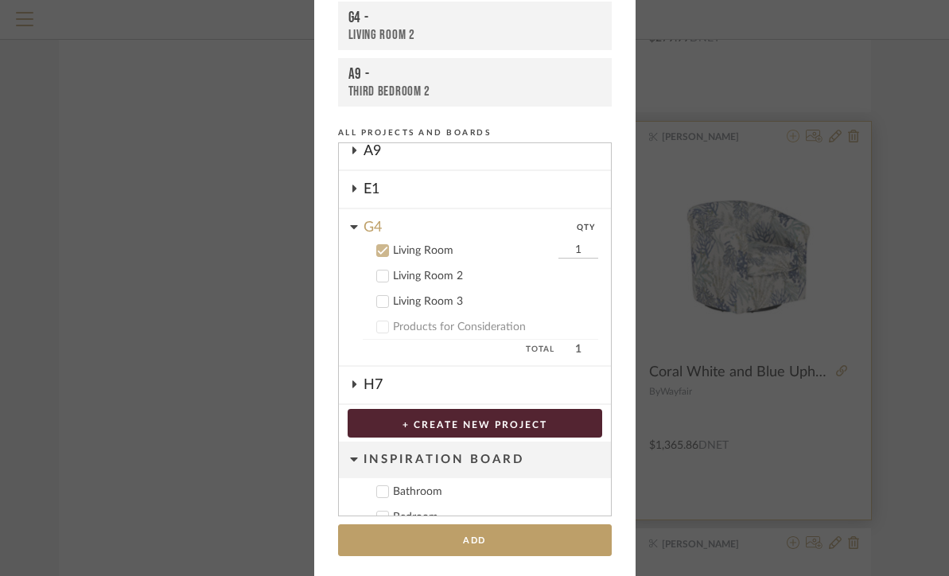
scroll to position [142, 0]
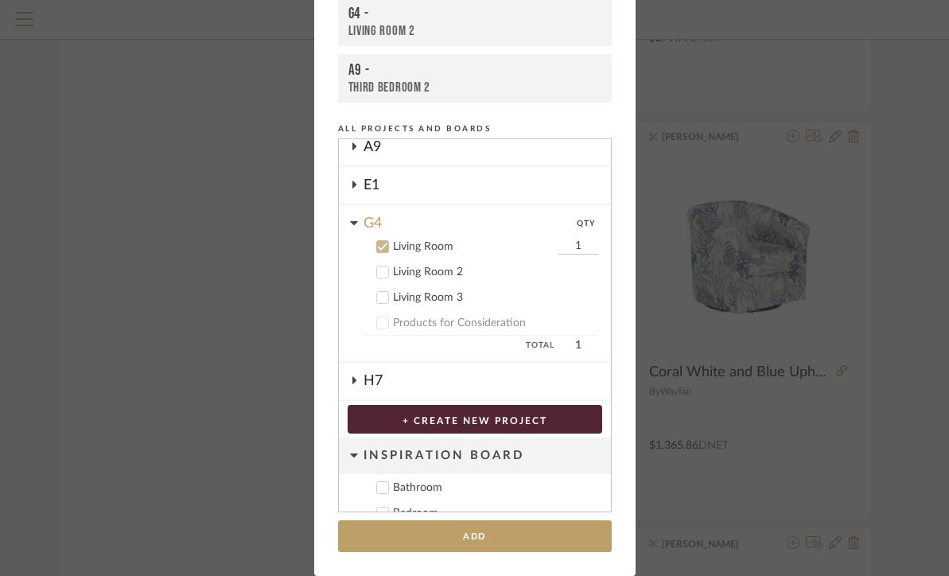
click at [446, 278] on div "Living Room 2" at bounding box center [495, 273] width 205 height 14
click at [429, 247] on div "Living Room" at bounding box center [473, 247] width 161 height 14
click at [573, 274] on input "1" at bounding box center [578, 272] width 40 height 16
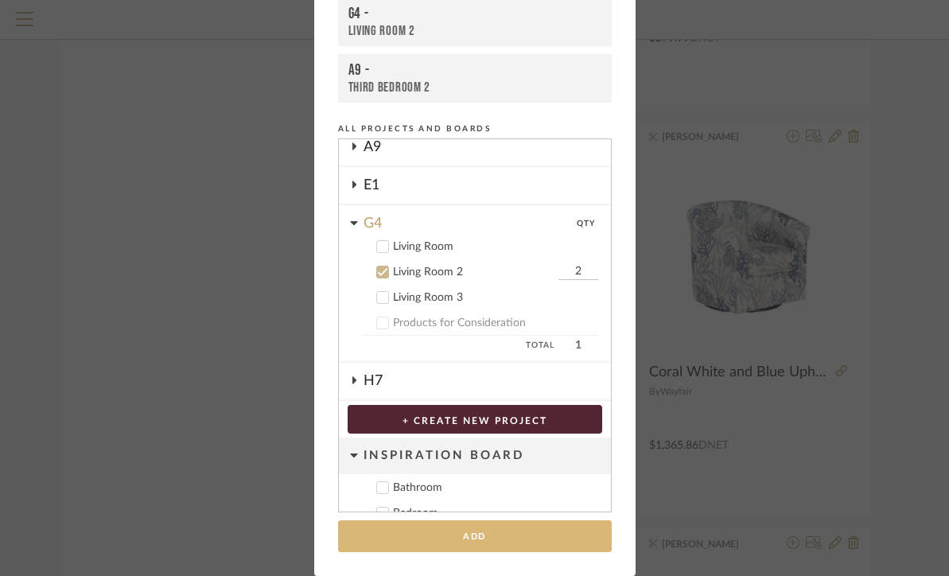
type input "2"
click at [475, 536] on button "Add" at bounding box center [475, 536] width 274 height 33
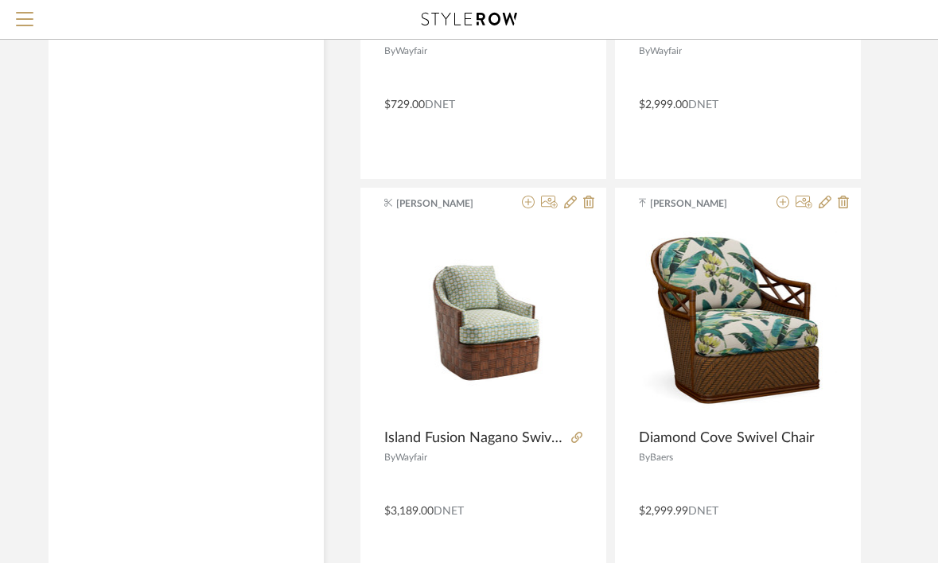
scroll to position [3278, 10]
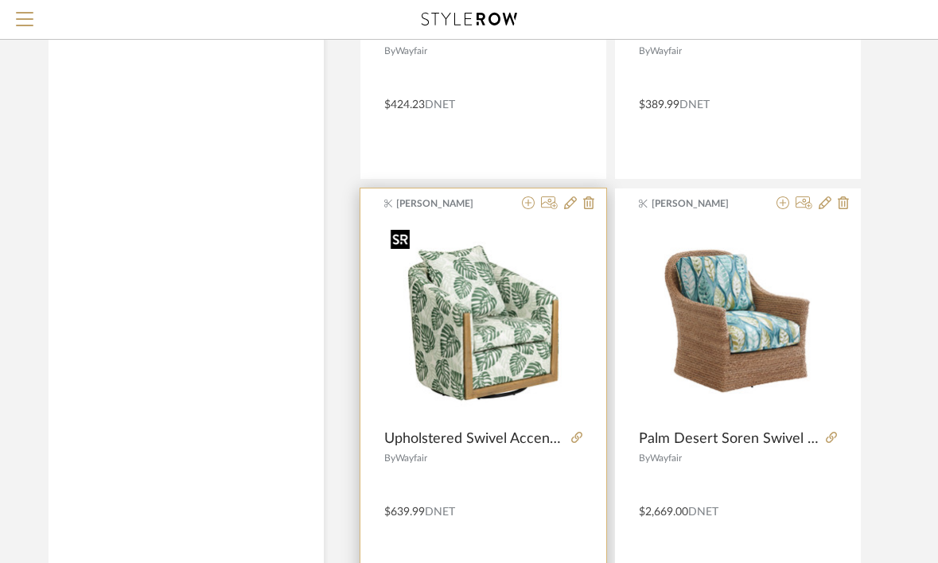
click at [487, 371] on img "0" at bounding box center [483, 322] width 198 height 198
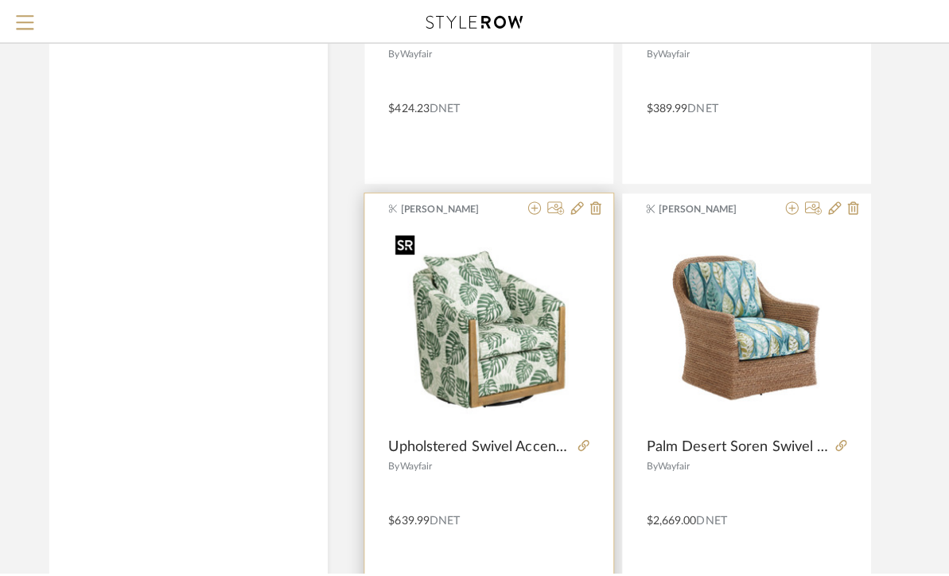
scroll to position [0, 0]
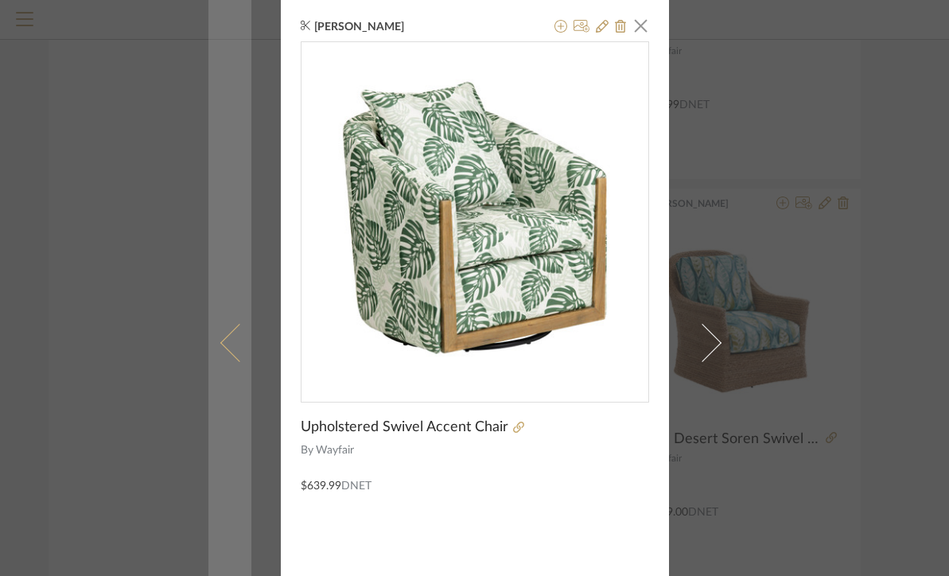
click at [232, 158] on link at bounding box center [229, 342] width 43 height 685
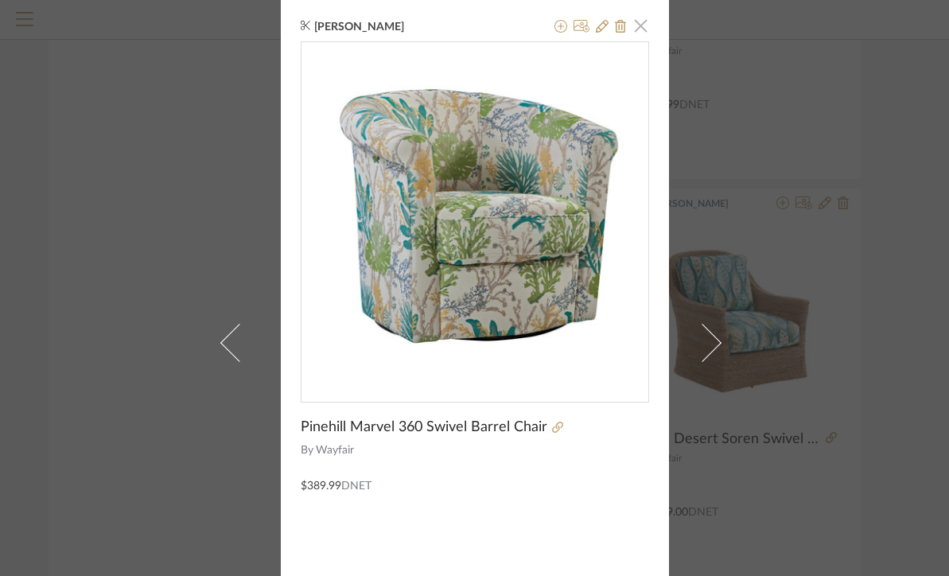
click at [637, 26] on span "button" at bounding box center [641, 26] width 32 height 32
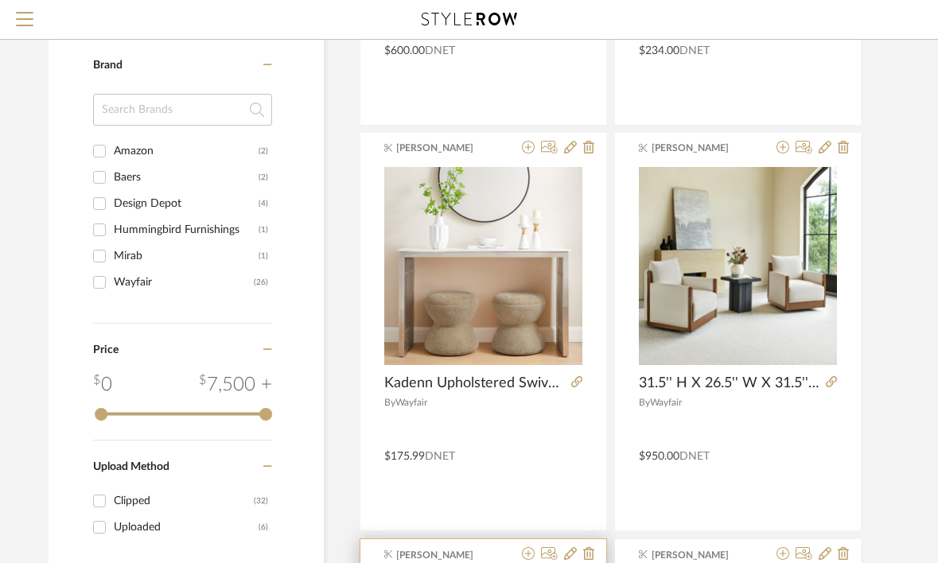
scroll to position [405, 10]
